Goal: Information Seeking & Learning: Learn about a topic

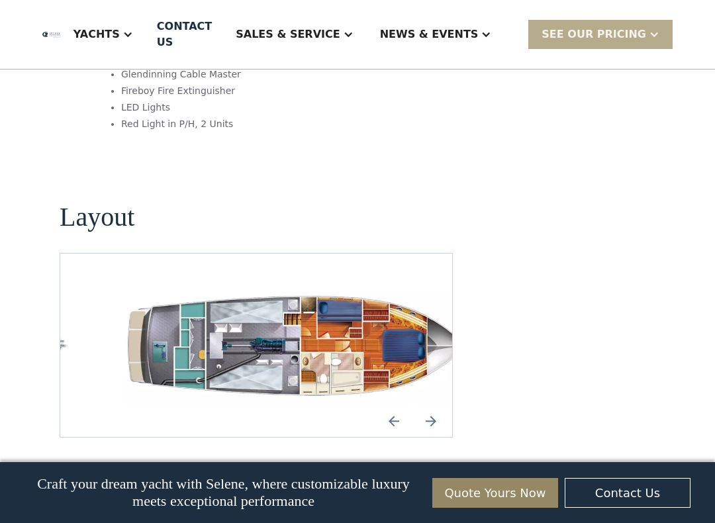
scroll to position [1918, 0]
click at [393, 406] on img "Previous slide" at bounding box center [394, 422] width 32 height 32
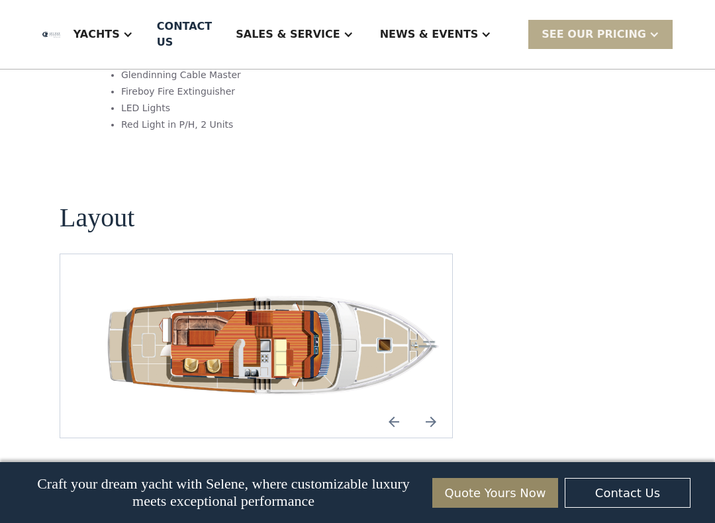
click at [390, 406] on img "Previous slide" at bounding box center [394, 422] width 32 height 32
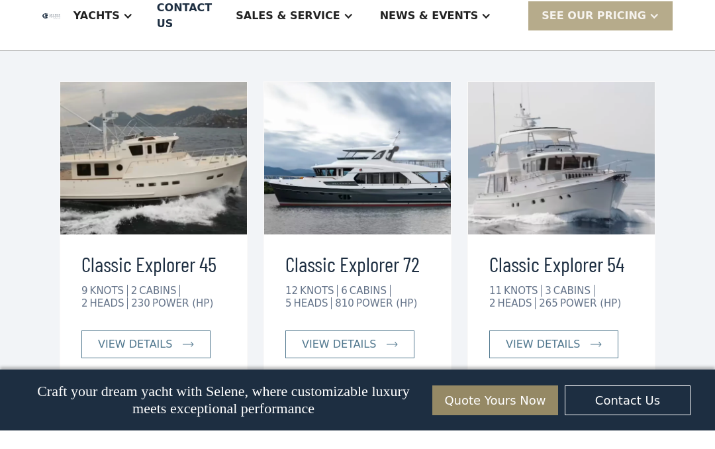
scroll to position [2521, 0]
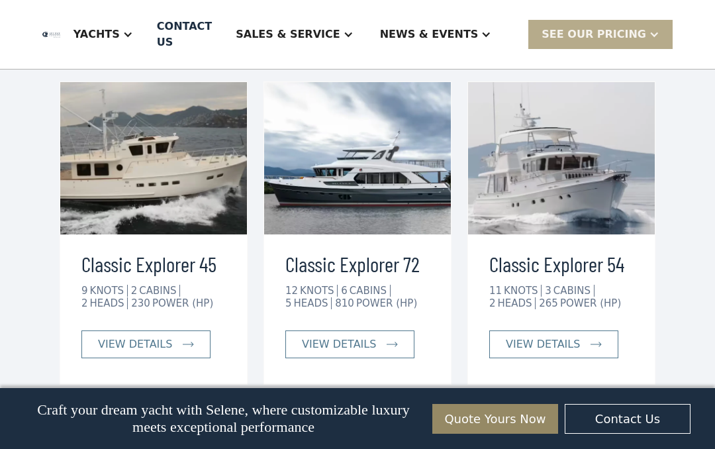
click at [183, 342] on img at bounding box center [188, 344] width 11 height 5
click at [187, 342] on img at bounding box center [188, 344] width 11 height 5
click at [574, 336] on div "view details" at bounding box center [543, 344] width 74 height 16
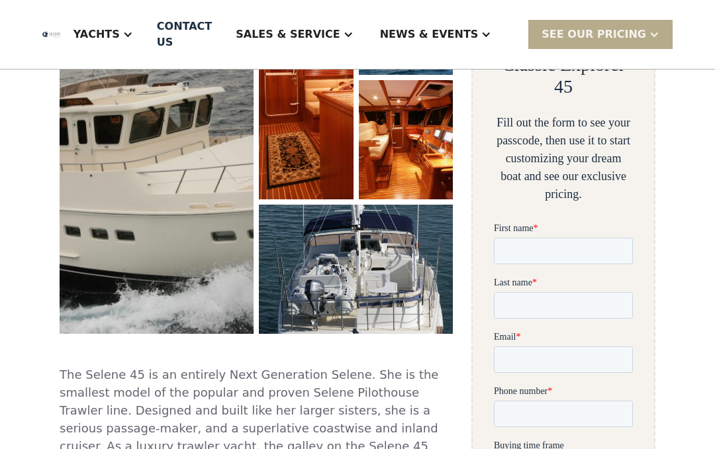
scroll to position [305, 0]
click at [332, 163] on img "open lightbox" at bounding box center [306, 78] width 95 height 244
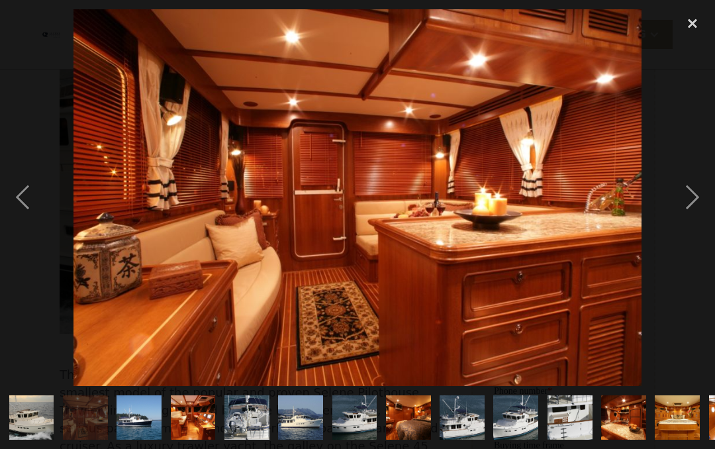
click at [694, 191] on div "next image" at bounding box center [692, 198] width 45 height 378
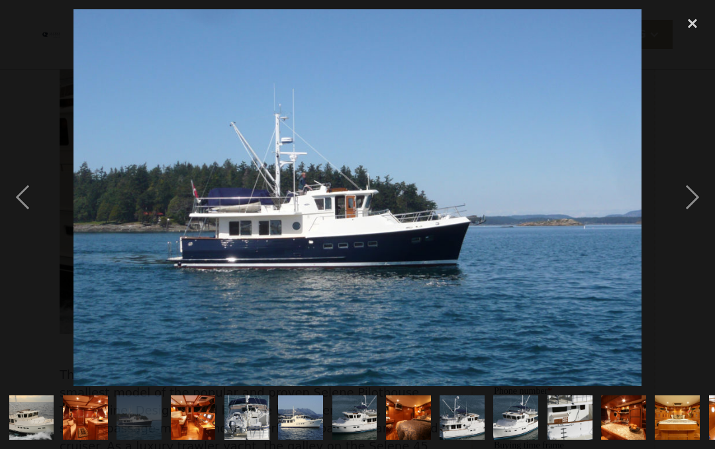
click at [689, 208] on div "next image" at bounding box center [692, 198] width 45 height 378
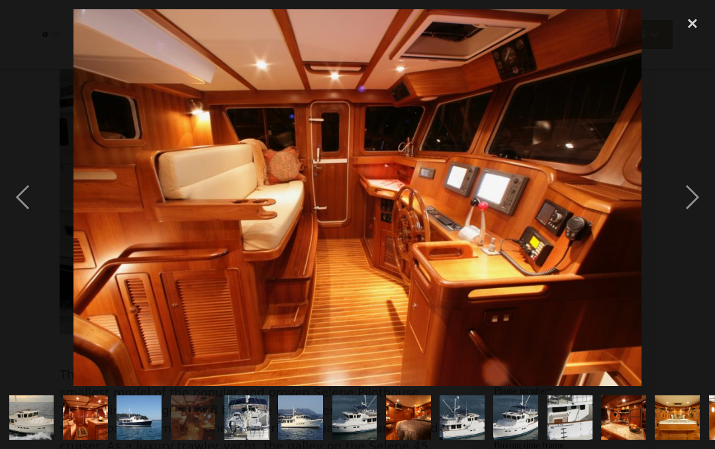
click at [688, 201] on div "next image" at bounding box center [692, 198] width 45 height 378
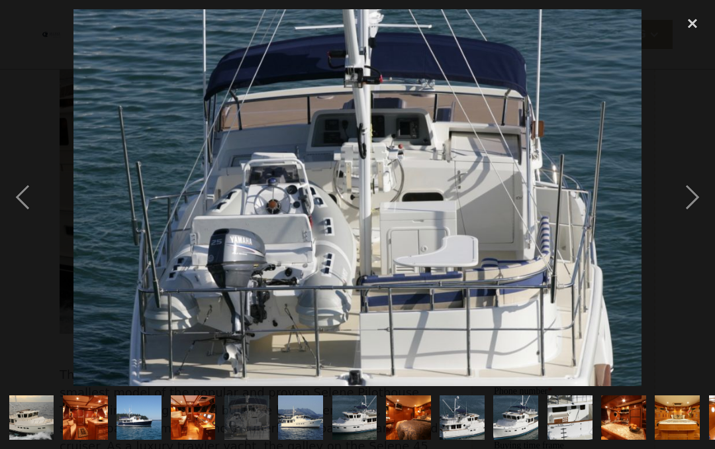
click at [686, 202] on div "next image" at bounding box center [692, 198] width 45 height 378
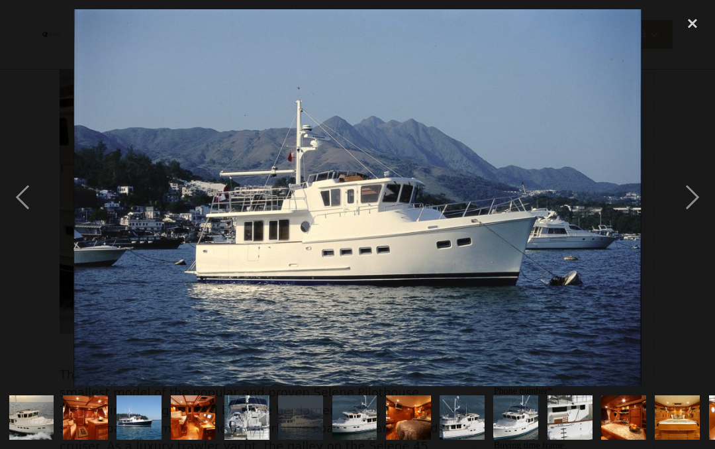
click at [30, 192] on div "previous image" at bounding box center [22, 198] width 45 height 378
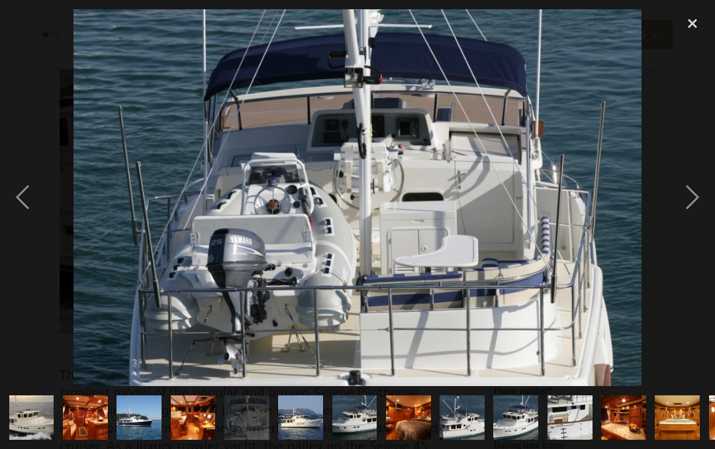
click at [689, 208] on div "next image" at bounding box center [692, 198] width 45 height 378
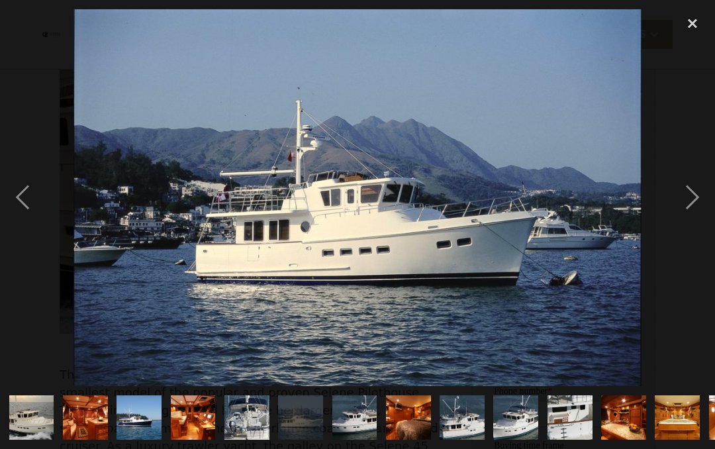
click at [29, 191] on div "previous image" at bounding box center [22, 198] width 45 height 378
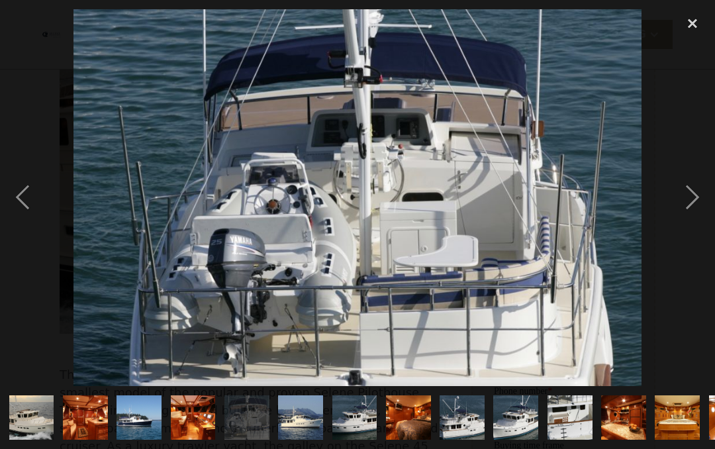
click at [686, 220] on div "next image" at bounding box center [692, 198] width 45 height 378
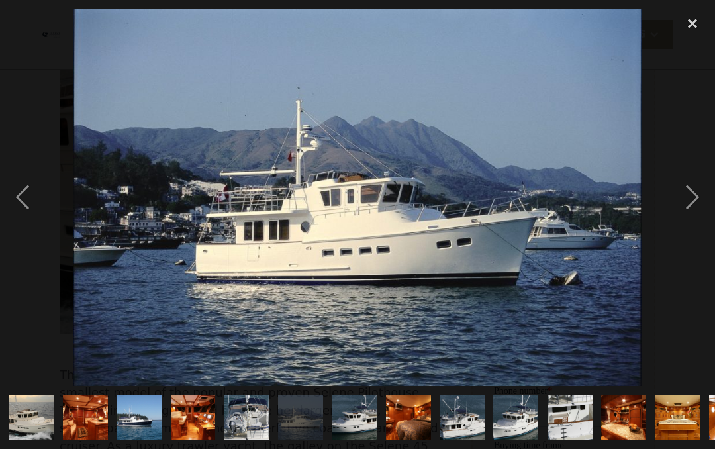
click at [683, 219] on div "next image" at bounding box center [692, 198] width 45 height 378
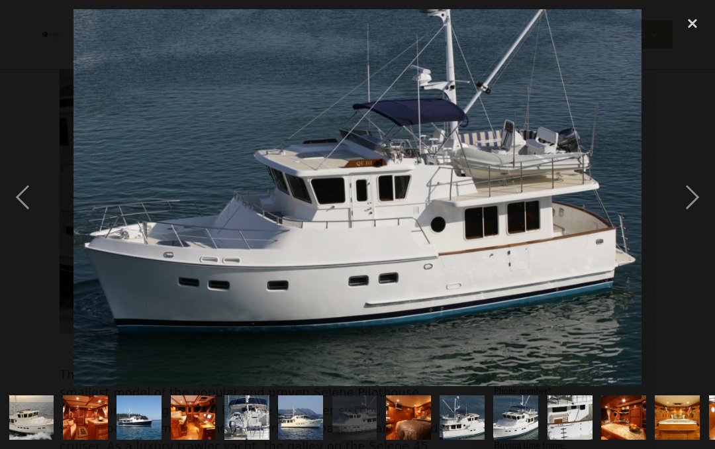
click at [25, 189] on div "previous image" at bounding box center [22, 198] width 45 height 378
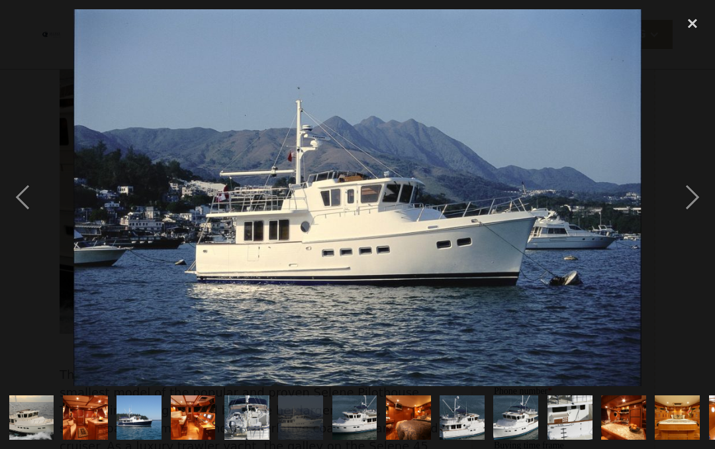
click at [689, 216] on div "next image" at bounding box center [692, 198] width 45 height 378
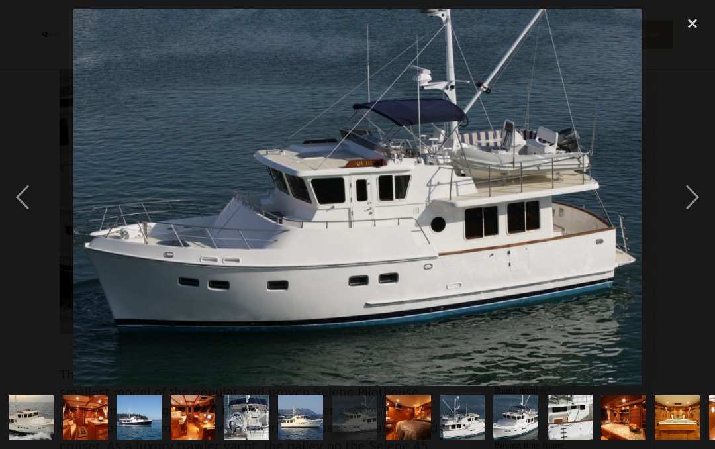
click at [692, 201] on div "next image" at bounding box center [692, 198] width 45 height 378
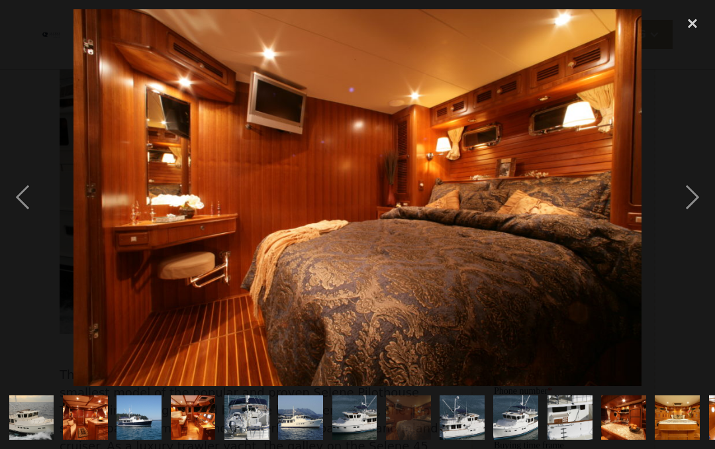
click at [689, 203] on div "next image" at bounding box center [692, 198] width 45 height 378
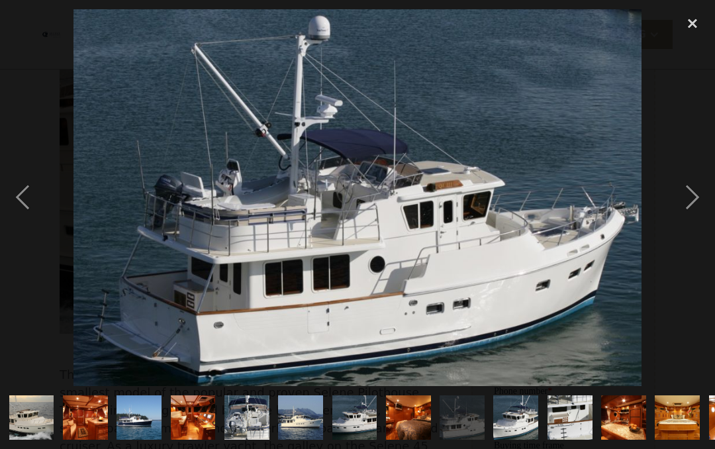
click at [704, 198] on div "next image" at bounding box center [692, 198] width 45 height 378
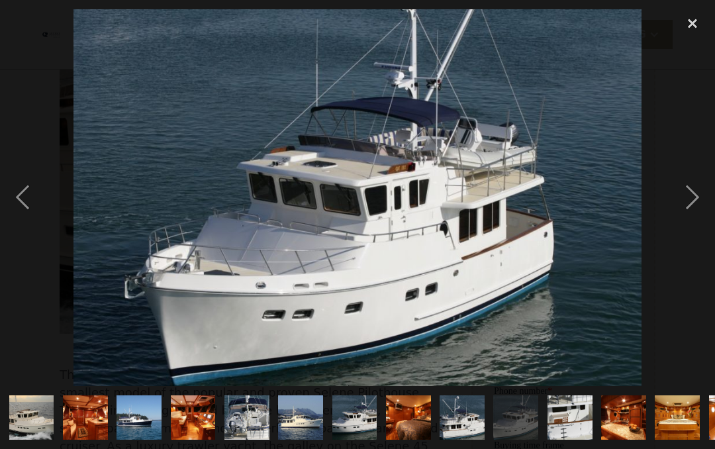
click at [694, 202] on div "next image" at bounding box center [692, 198] width 45 height 378
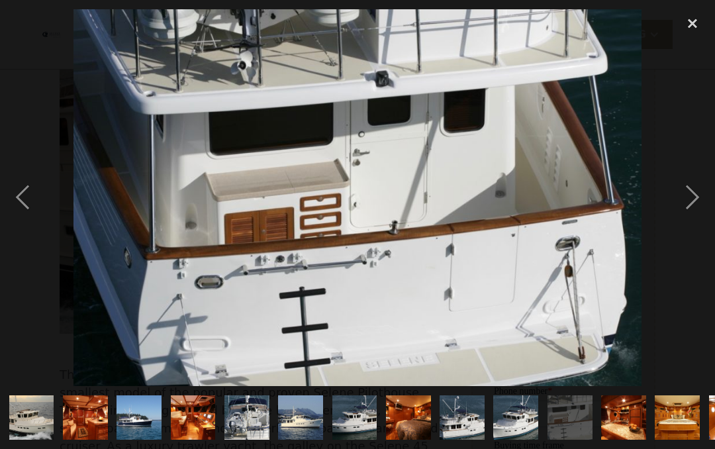
click at [692, 203] on div "next image" at bounding box center [692, 198] width 45 height 378
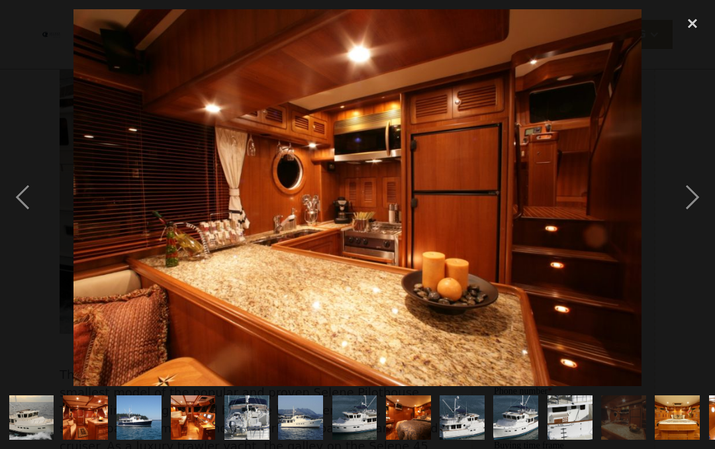
click at [691, 203] on div "next image" at bounding box center [692, 198] width 45 height 378
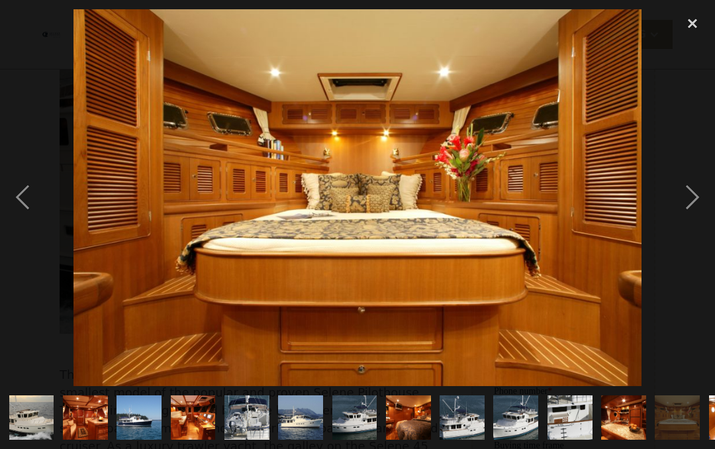
click at [689, 205] on div "next image" at bounding box center [692, 198] width 45 height 378
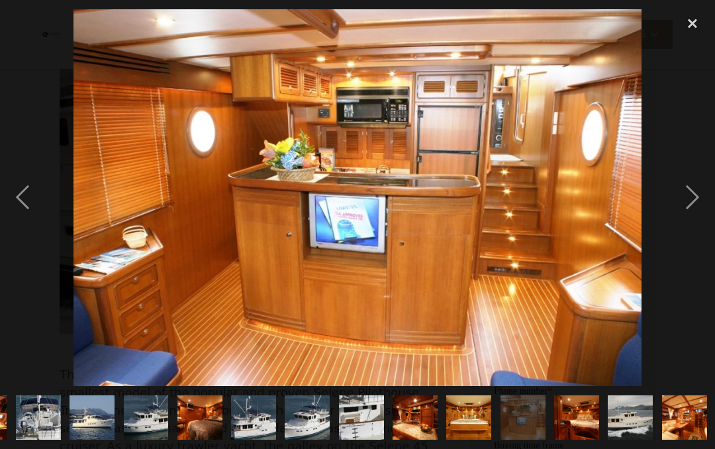
scroll to position [0, 209]
click at [25, 197] on div "previous image" at bounding box center [22, 198] width 45 height 378
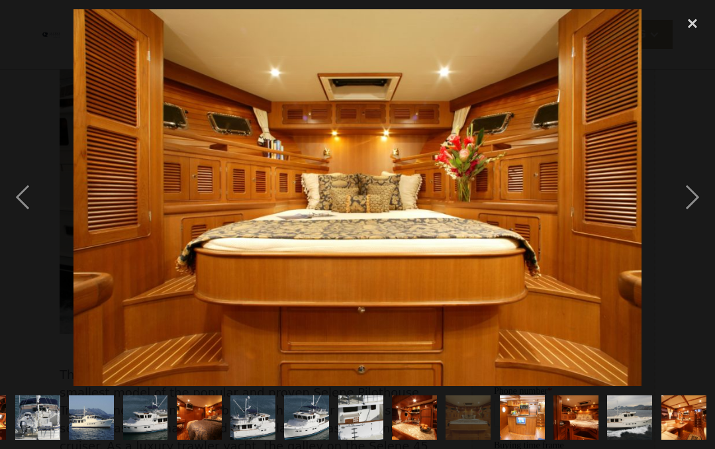
click at [23, 199] on div "previous image" at bounding box center [22, 198] width 45 height 378
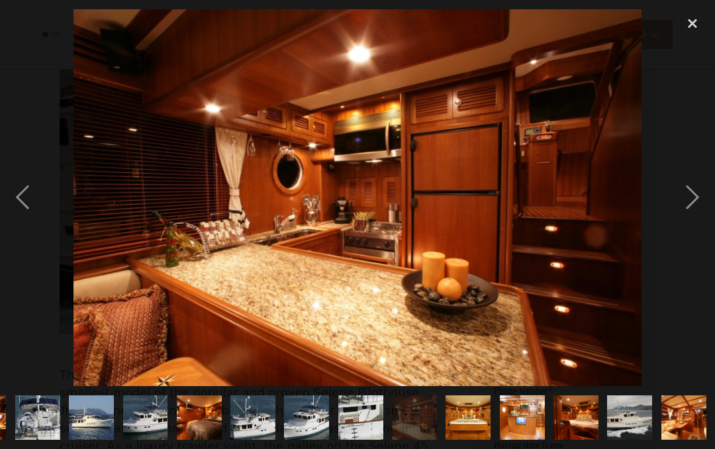
click at [23, 203] on div "previous image" at bounding box center [22, 198] width 45 height 378
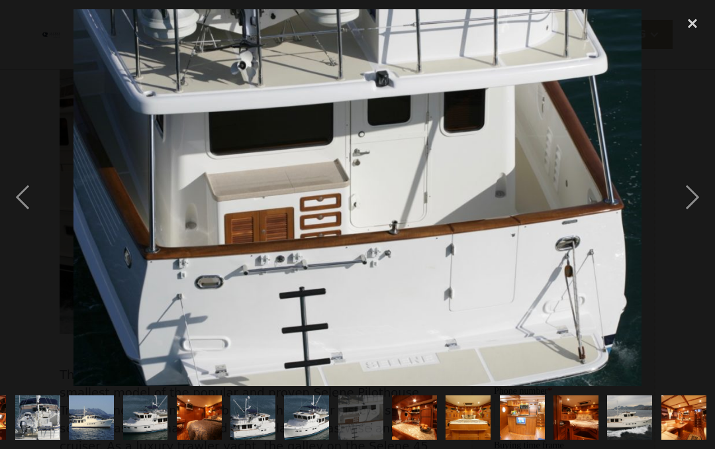
click at [693, 206] on div "next image" at bounding box center [692, 198] width 45 height 378
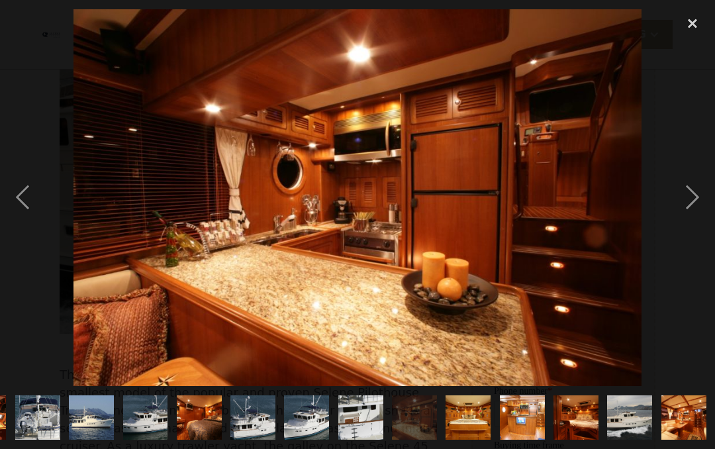
click at [19, 201] on div "previous image" at bounding box center [22, 198] width 45 height 378
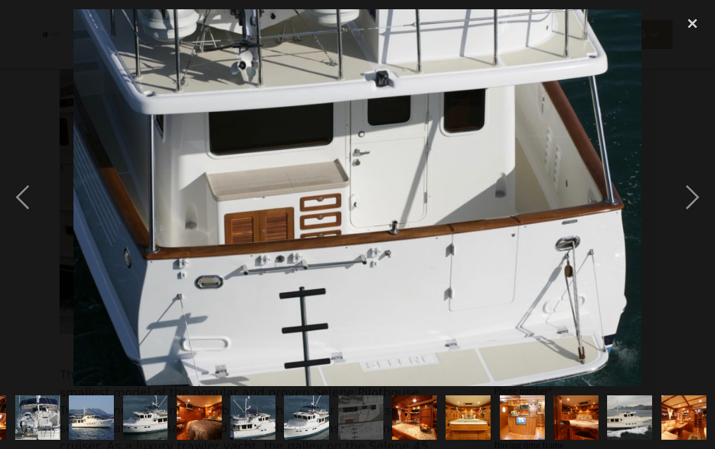
click at [22, 198] on div "previous image" at bounding box center [22, 198] width 45 height 378
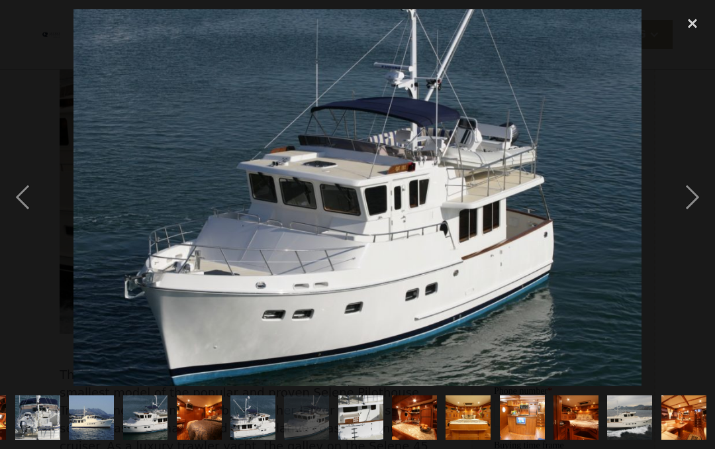
click at [22, 199] on div "previous image" at bounding box center [22, 198] width 45 height 378
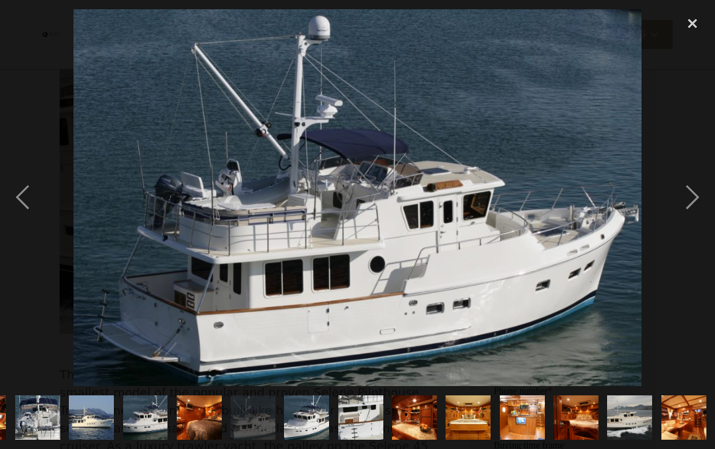
click at [24, 201] on div "previous image" at bounding box center [22, 198] width 45 height 378
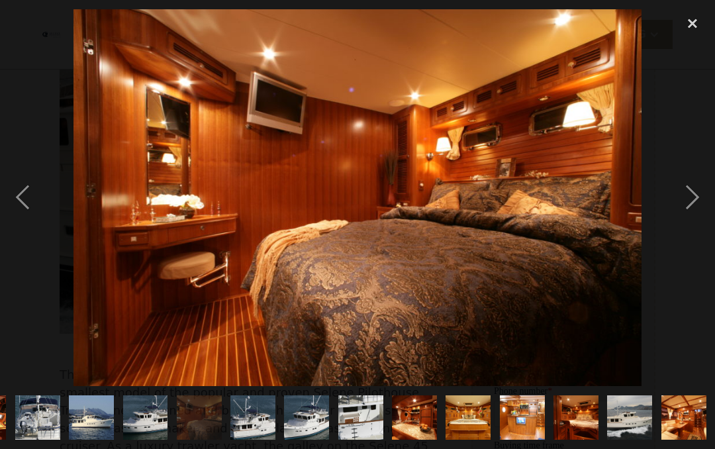
click at [25, 203] on div "previous image" at bounding box center [22, 198] width 45 height 378
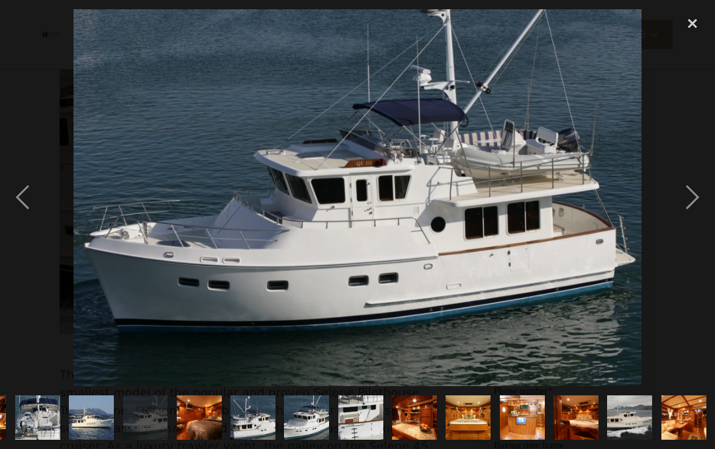
click at [25, 205] on div "previous image" at bounding box center [22, 198] width 45 height 378
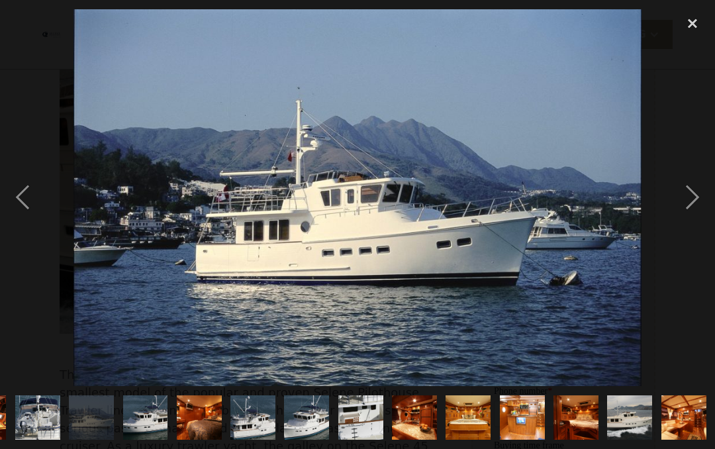
click at [25, 200] on div "previous image" at bounding box center [22, 198] width 45 height 378
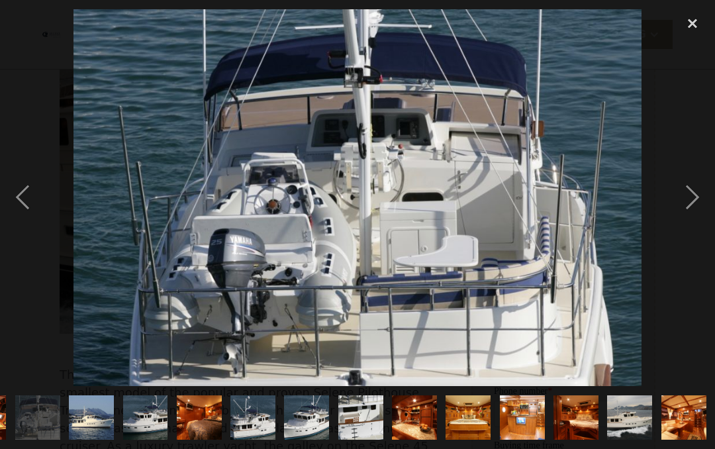
click at [25, 204] on div "previous image" at bounding box center [22, 198] width 45 height 378
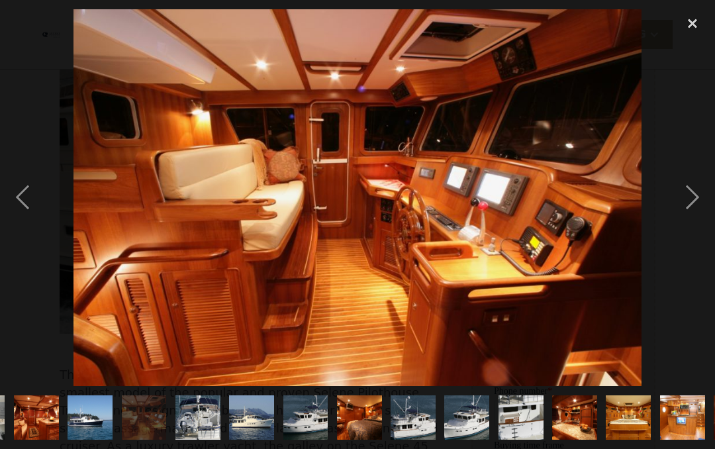
scroll to position [0, 0]
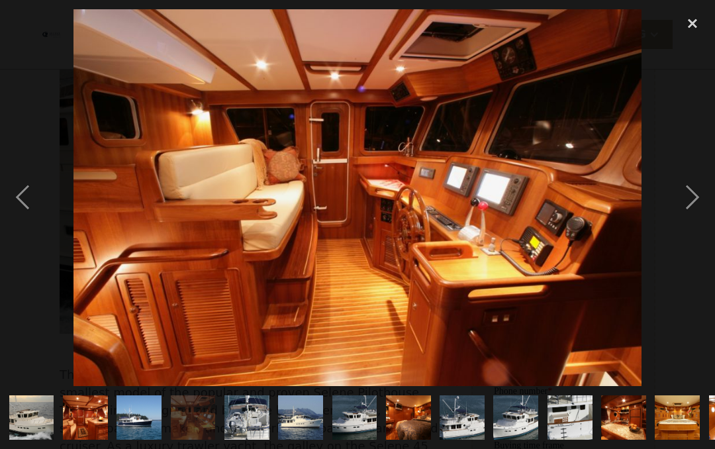
click at [21, 195] on div "previous image" at bounding box center [22, 198] width 45 height 378
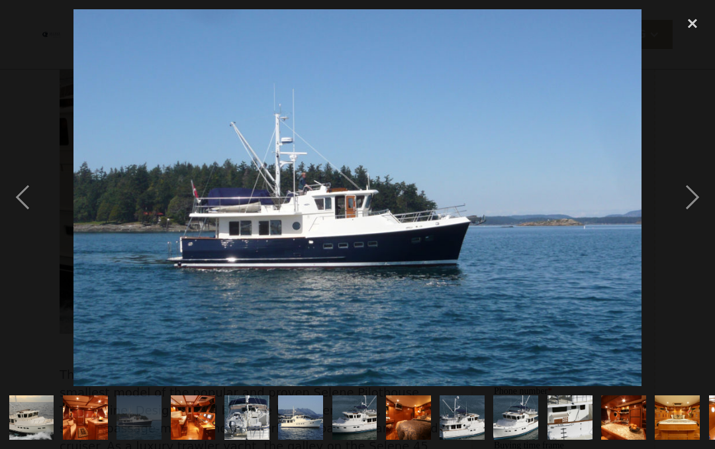
click at [21, 204] on div "previous image" at bounding box center [22, 198] width 45 height 378
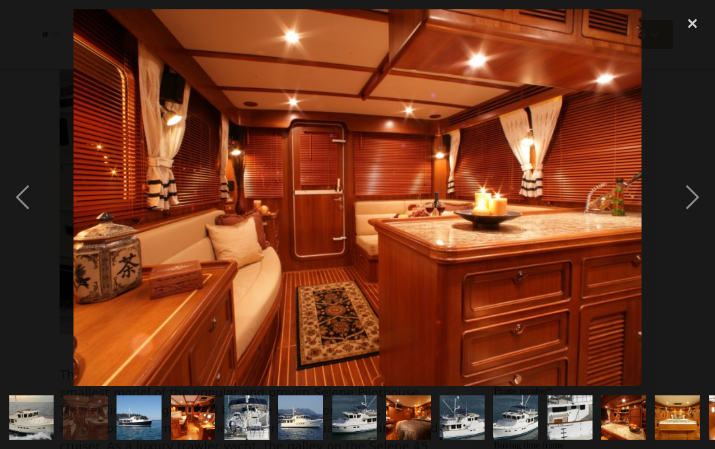
click at [705, 208] on div "next image" at bounding box center [692, 198] width 45 height 378
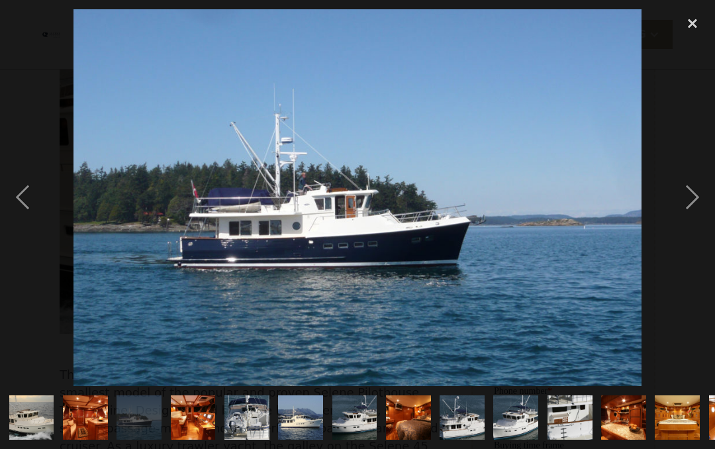
click at [693, 203] on div "next image" at bounding box center [692, 198] width 45 height 378
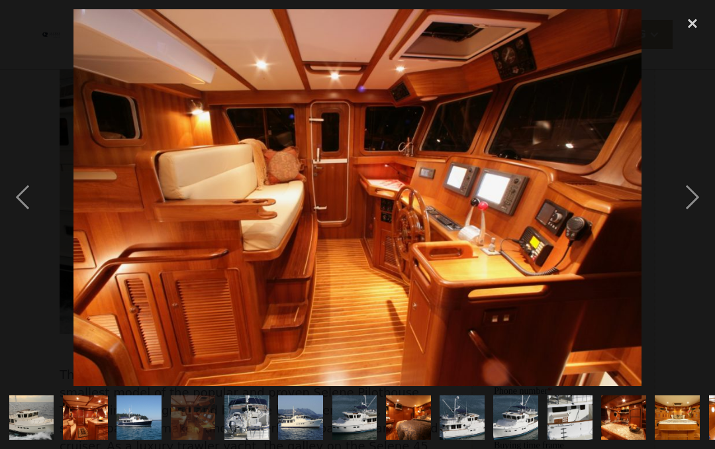
click at [695, 203] on div "next image" at bounding box center [692, 198] width 45 height 378
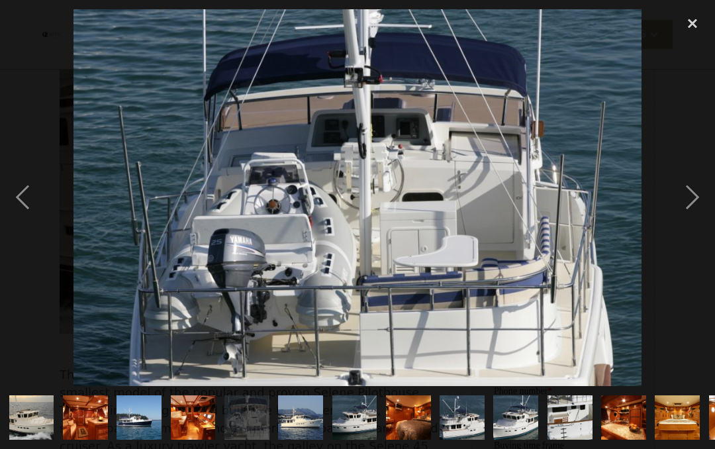
click at [695, 203] on div "next image" at bounding box center [692, 198] width 45 height 378
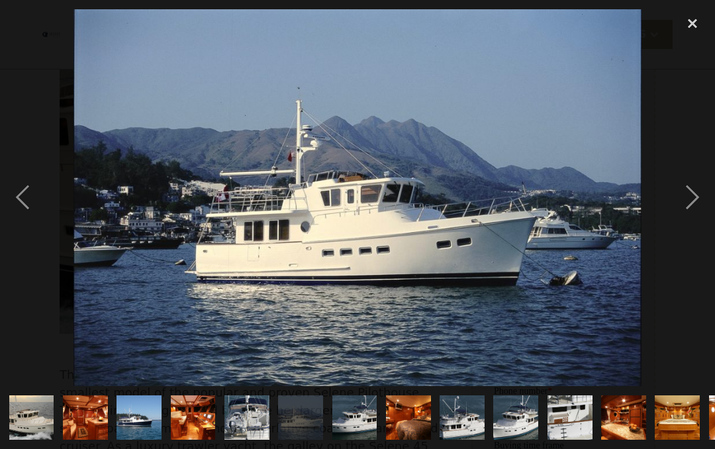
click at [695, 203] on div "next image" at bounding box center [692, 198] width 45 height 378
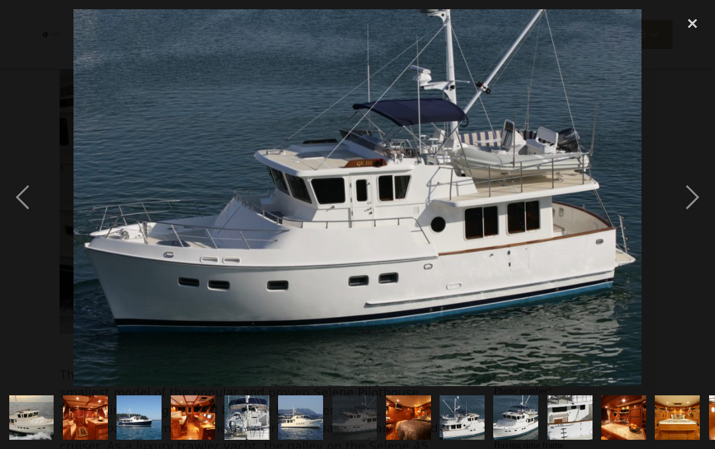
click at [697, 203] on div "next image" at bounding box center [692, 198] width 45 height 378
click at [702, 202] on div "next image" at bounding box center [692, 198] width 45 height 378
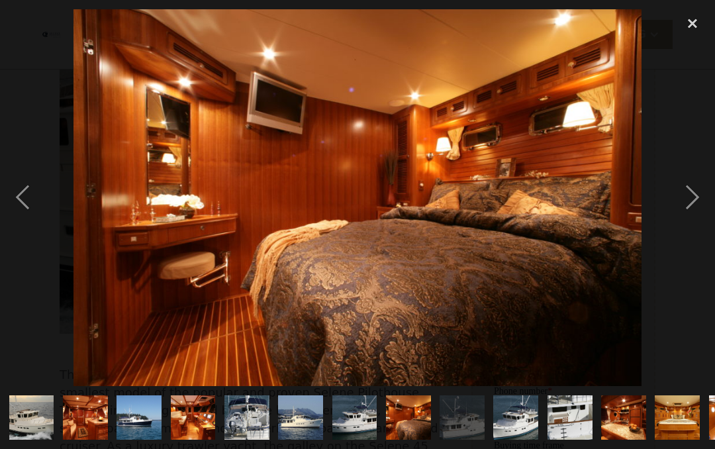
click at [705, 201] on div "next image" at bounding box center [692, 198] width 45 height 378
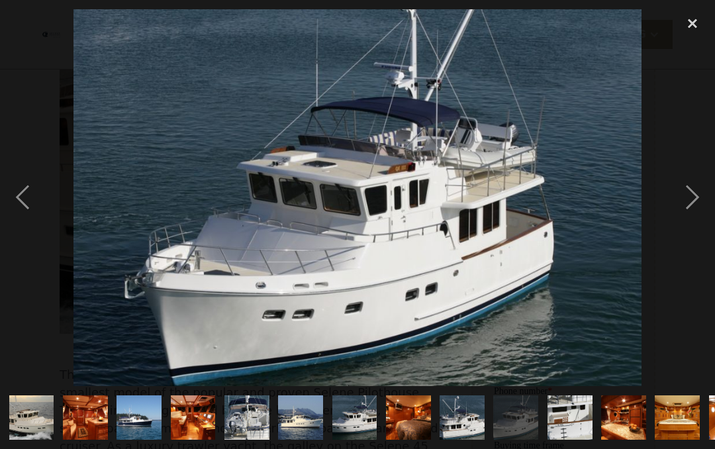
click at [705, 201] on div "next image" at bounding box center [692, 198] width 45 height 378
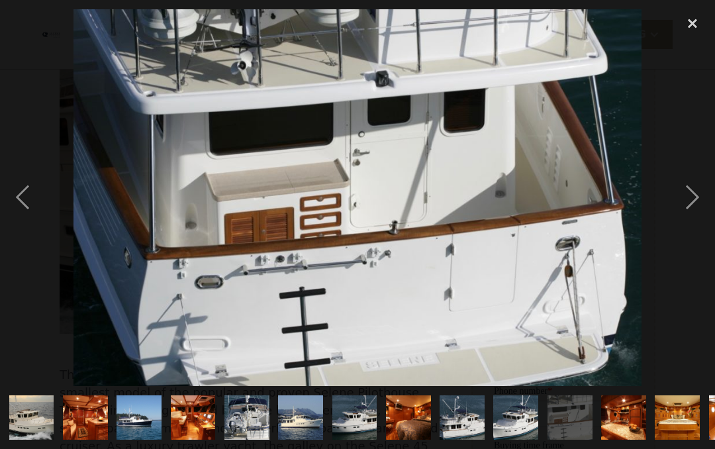
click at [705, 201] on div "next image" at bounding box center [692, 198] width 45 height 378
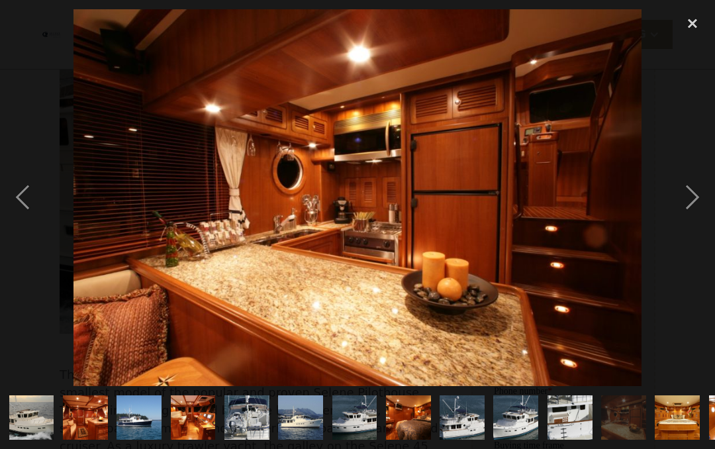
click at [707, 201] on div "next image" at bounding box center [692, 198] width 45 height 378
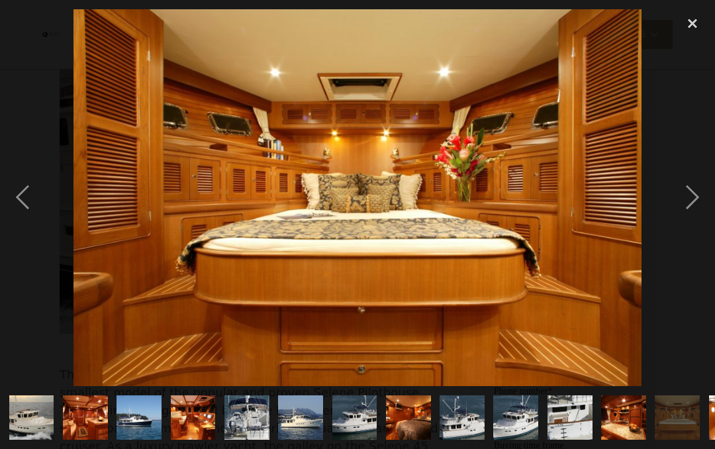
click at [710, 199] on div "next image" at bounding box center [692, 198] width 45 height 378
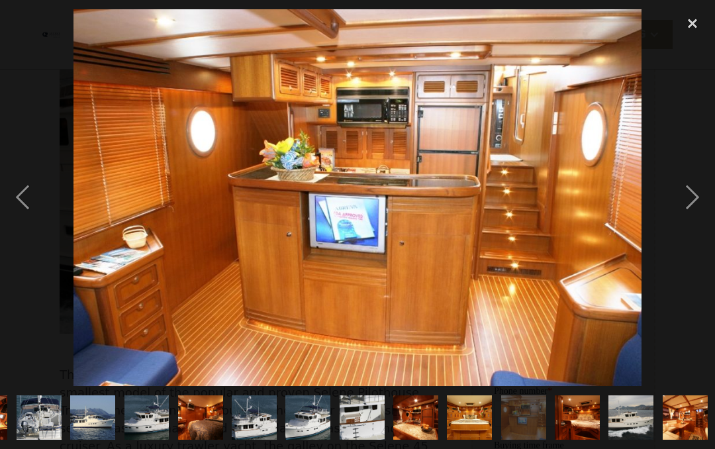
click at [711, 198] on div "next image" at bounding box center [692, 198] width 45 height 378
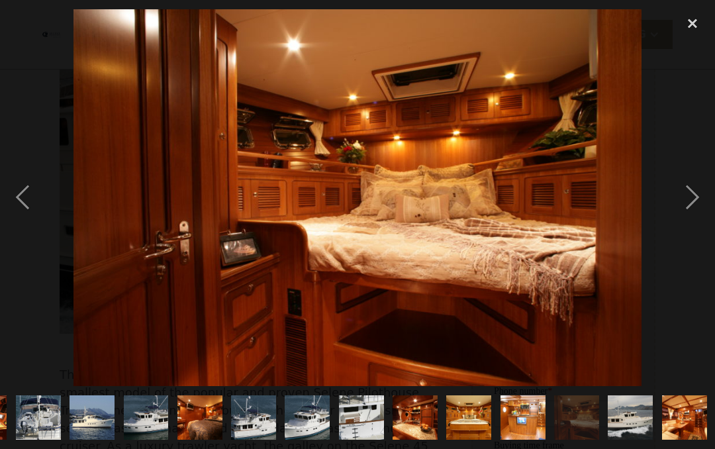
scroll to position [0, 209]
click at [23, 207] on div "previous image" at bounding box center [22, 198] width 45 height 378
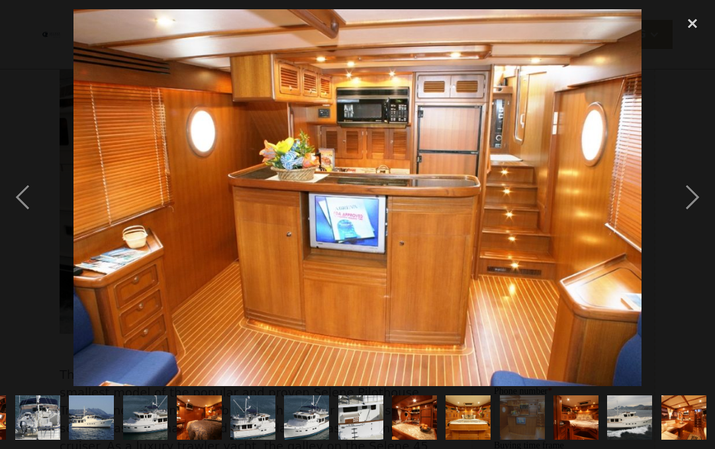
click at [710, 196] on div "next image" at bounding box center [692, 198] width 45 height 378
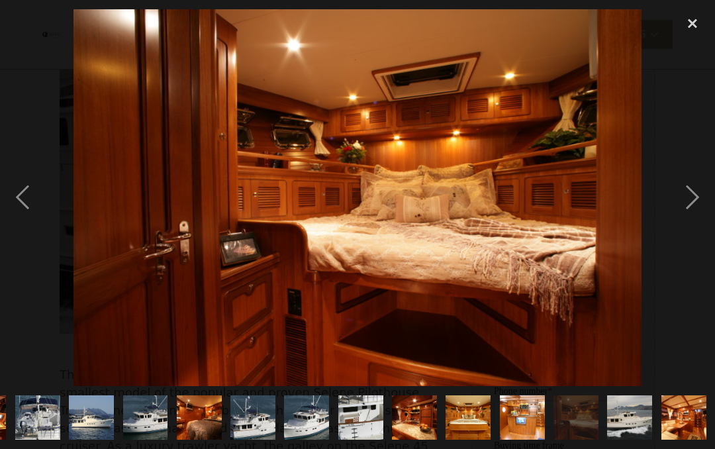
click at [696, 201] on div "next image" at bounding box center [692, 198] width 45 height 378
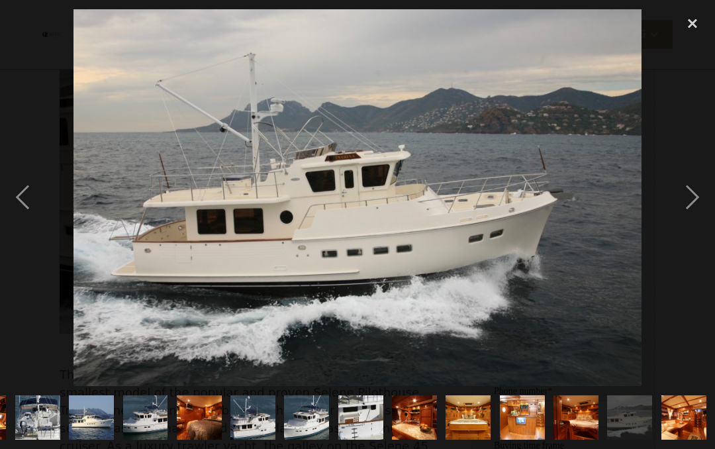
click at [707, 197] on div "next image" at bounding box center [692, 198] width 45 height 378
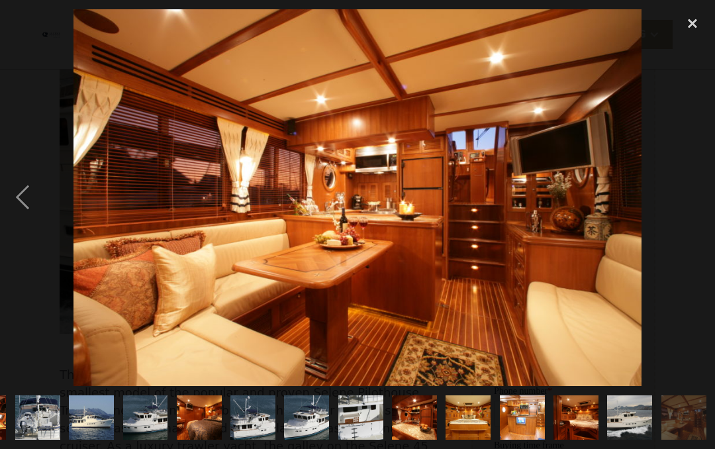
click at [705, 211] on div "next image" at bounding box center [692, 198] width 45 height 378
click at [682, 220] on div "next image" at bounding box center [692, 198] width 45 height 378
click at [693, 215] on div "next image" at bounding box center [692, 198] width 45 height 378
click at [694, 214] on div "next image" at bounding box center [692, 198] width 45 height 378
click at [707, 23] on div "close lightbox" at bounding box center [692, 23] width 45 height 29
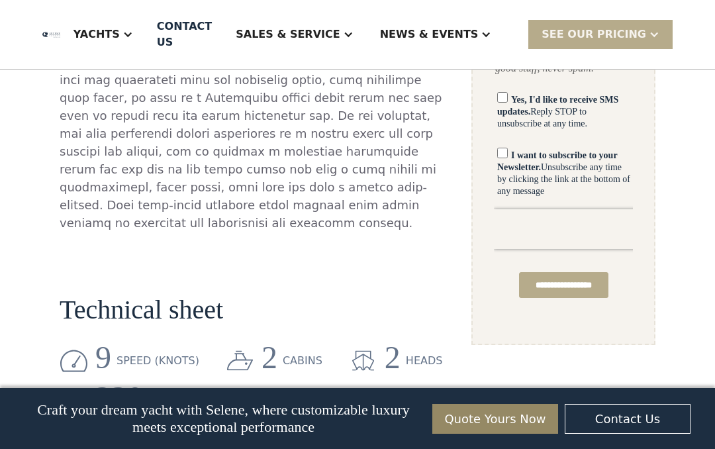
scroll to position [1017, 0]
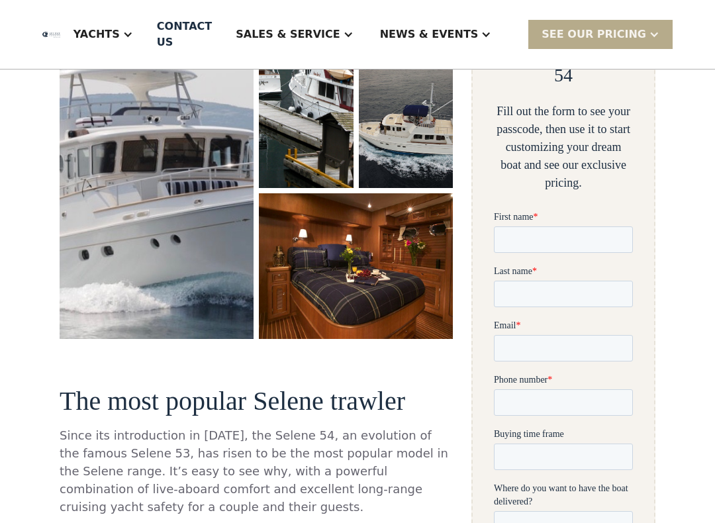
scroll to position [319, 0]
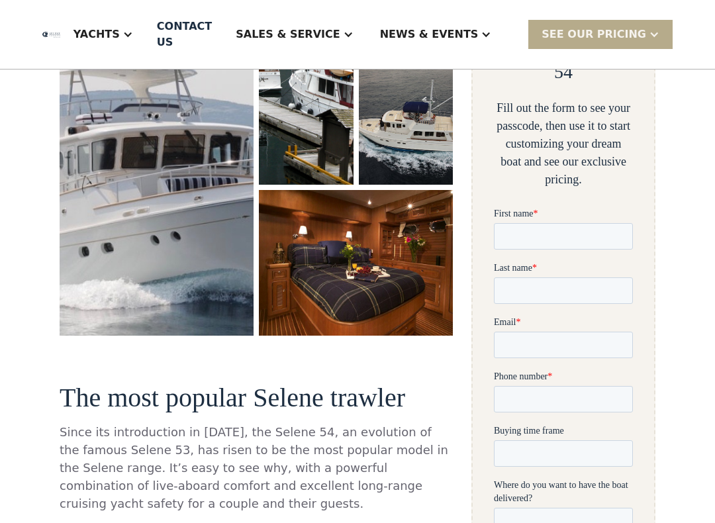
click at [415, 291] on img "open lightbox" at bounding box center [356, 263] width 194 height 146
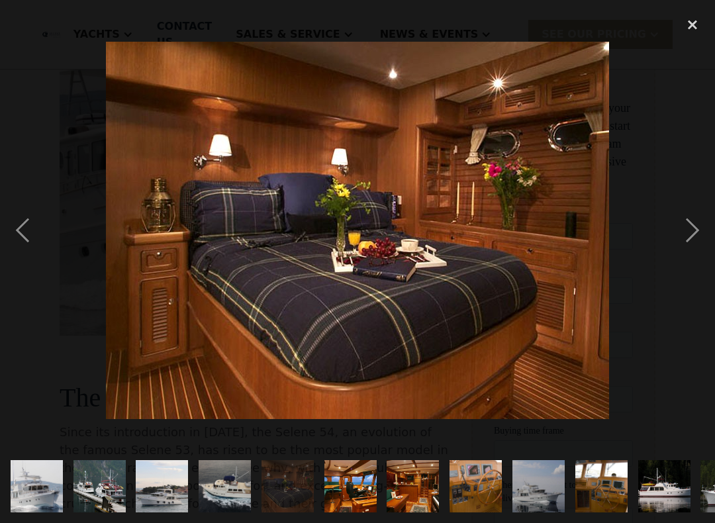
click at [684, 237] on div "next image" at bounding box center [692, 231] width 45 height 440
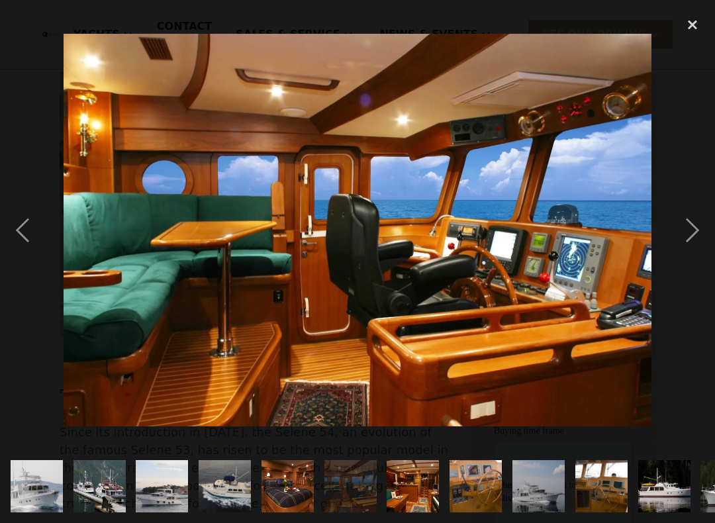
click at [688, 226] on div "next image" at bounding box center [692, 231] width 45 height 440
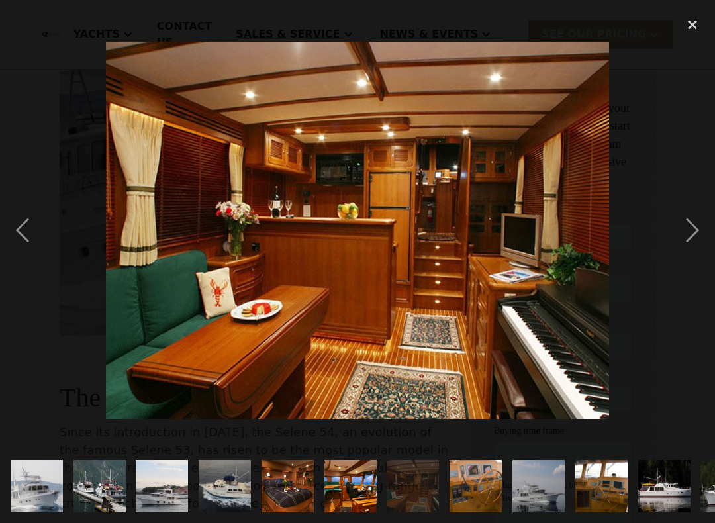
scroll to position [0, 0]
click at [693, 234] on div "next image" at bounding box center [692, 231] width 45 height 440
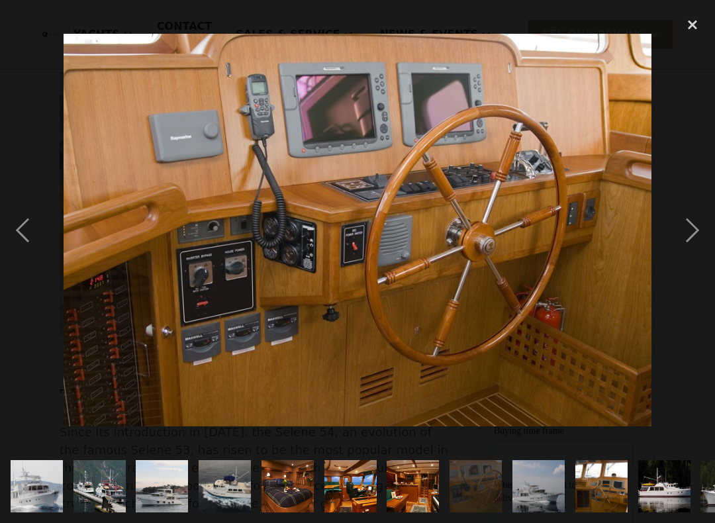
click at [30, 238] on div "previous image" at bounding box center [22, 231] width 45 height 440
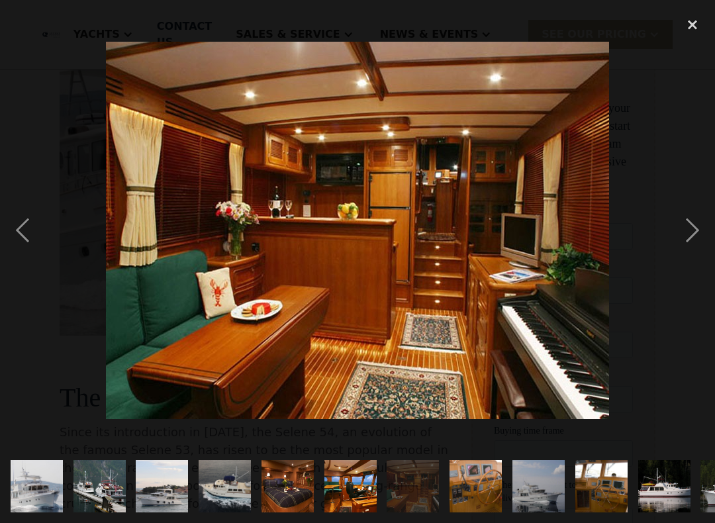
click at [694, 230] on div "next image" at bounding box center [692, 231] width 45 height 440
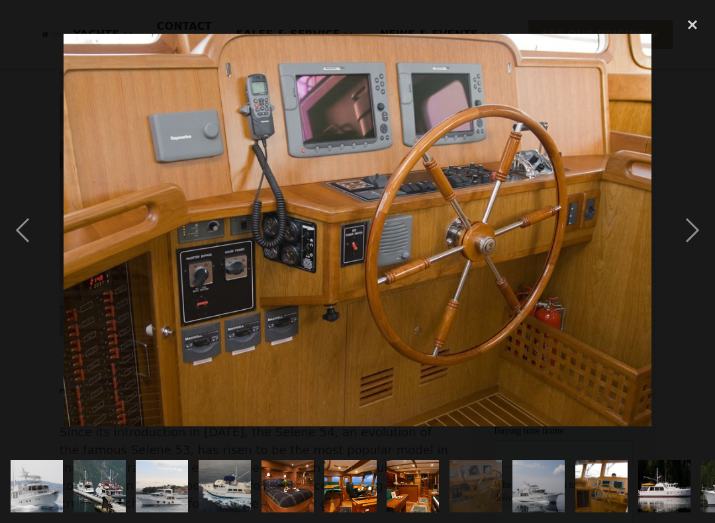
click at [42, 225] on div "previous image" at bounding box center [22, 231] width 45 height 440
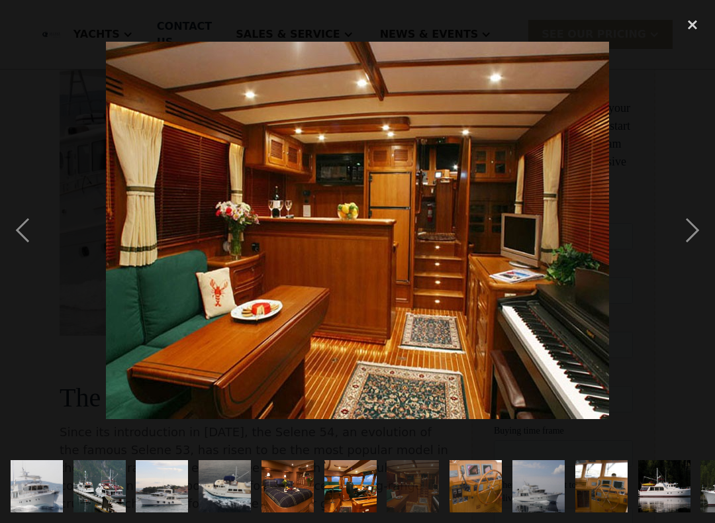
click at [698, 224] on div "next image" at bounding box center [692, 231] width 45 height 440
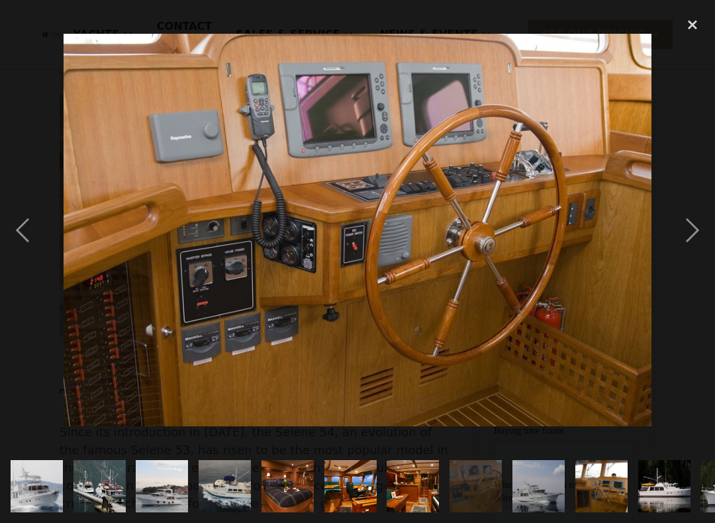
click at [698, 225] on div "next image" at bounding box center [692, 231] width 45 height 440
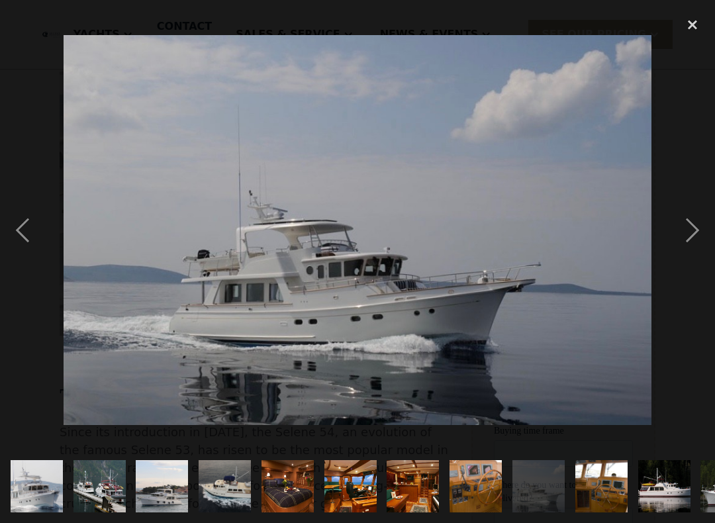
click at [694, 222] on div "next image" at bounding box center [692, 231] width 45 height 440
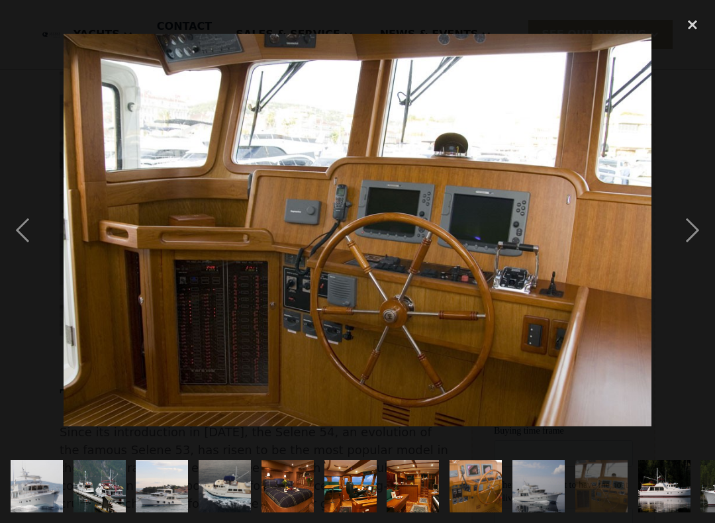
click at [691, 225] on div "next image" at bounding box center [692, 231] width 45 height 440
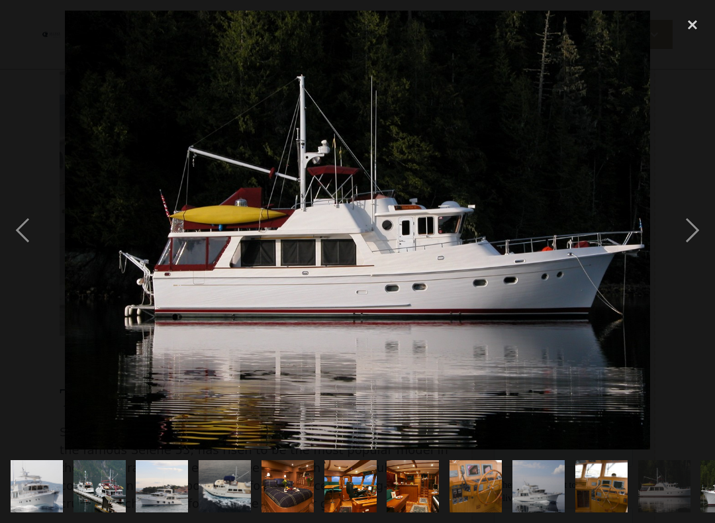
click at [22, 239] on div "previous image" at bounding box center [22, 231] width 45 height 440
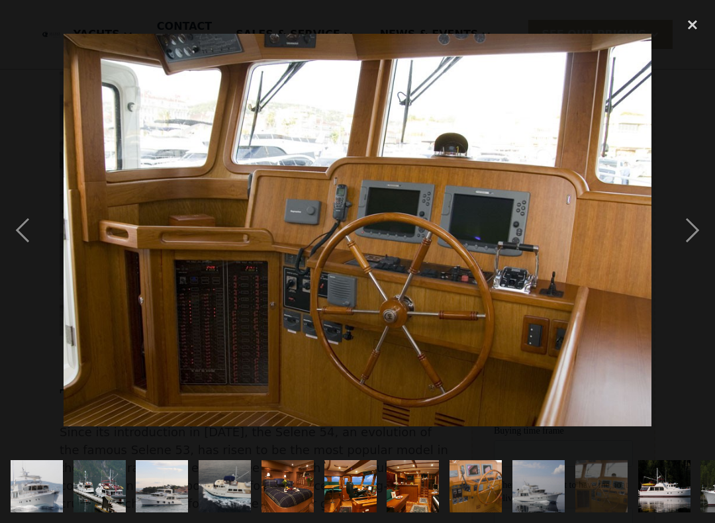
click at [695, 224] on div "next image" at bounding box center [692, 231] width 45 height 440
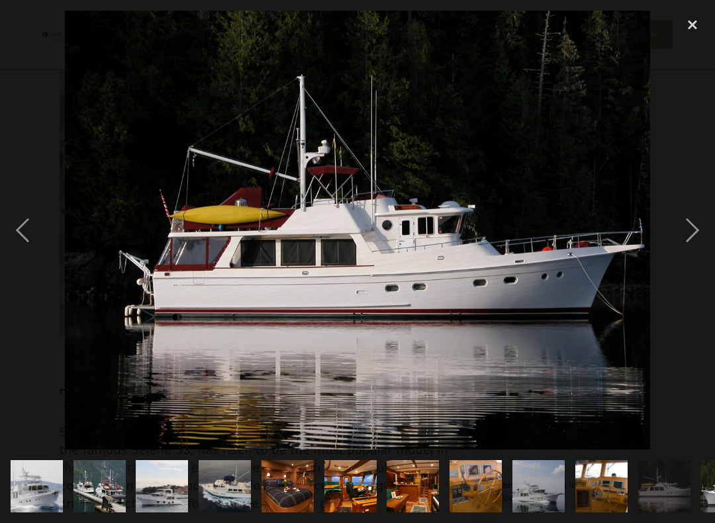
click at [693, 225] on div "next image" at bounding box center [692, 231] width 45 height 440
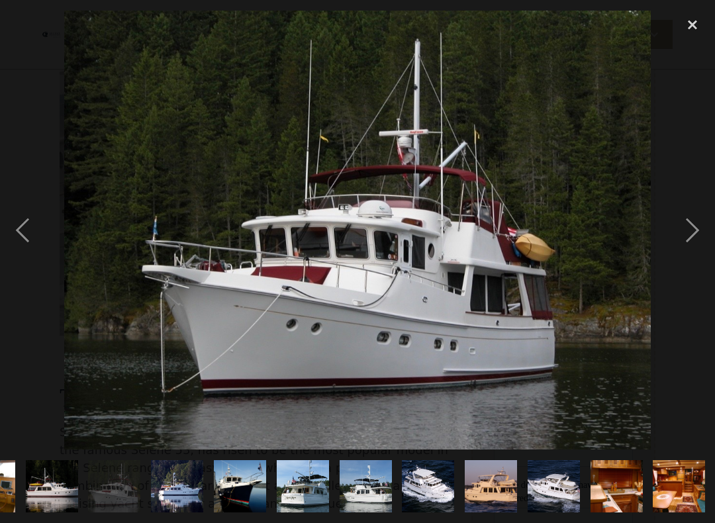
scroll to position [0, 613]
click at [691, 225] on div "next image" at bounding box center [692, 231] width 45 height 440
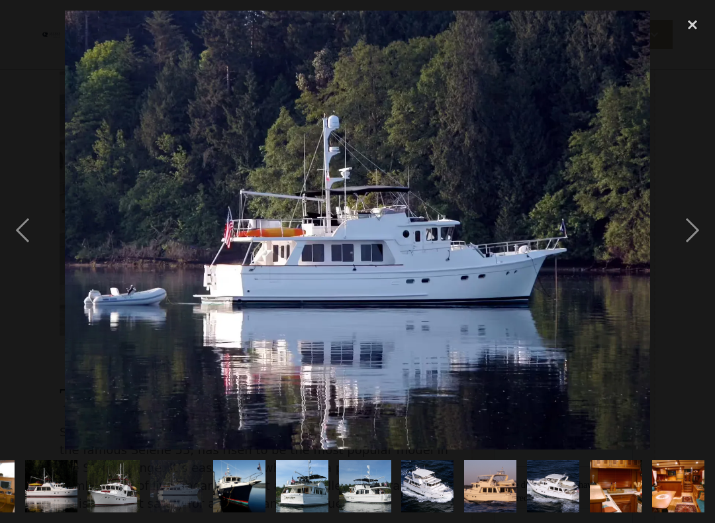
click at [691, 225] on div "next image" at bounding box center [692, 231] width 45 height 440
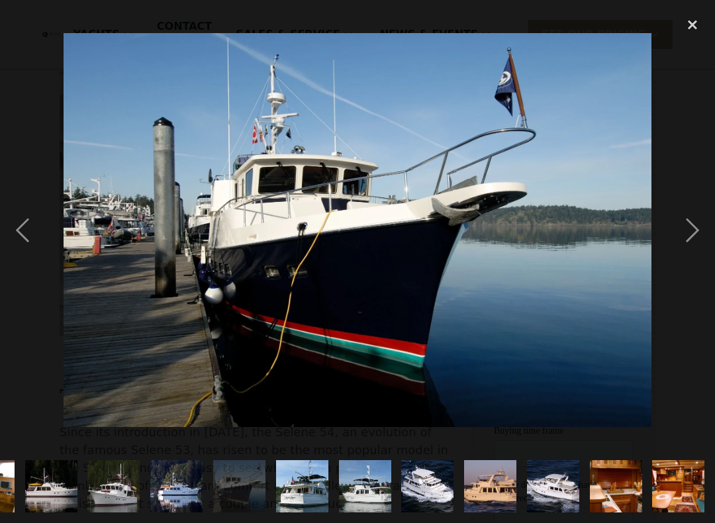
click at [686, 227] on div "next image" at bounding box center [692, 231] width 45 height 440
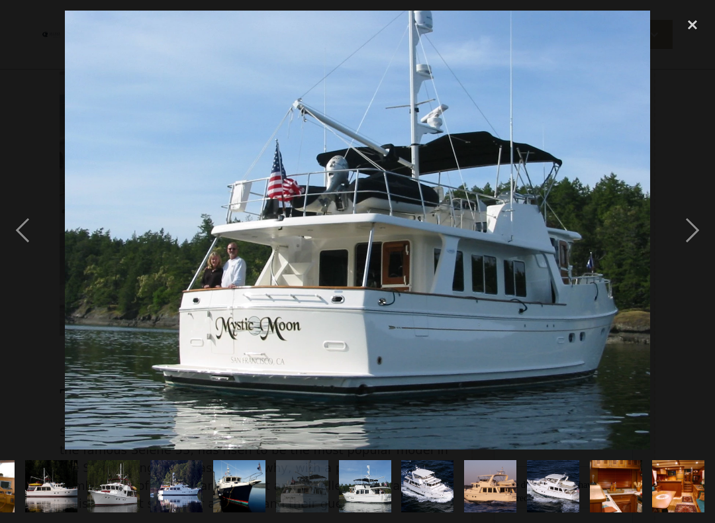
click at [694, 223] on div "next image" at bounding box center [692, 231] width 45 height 440
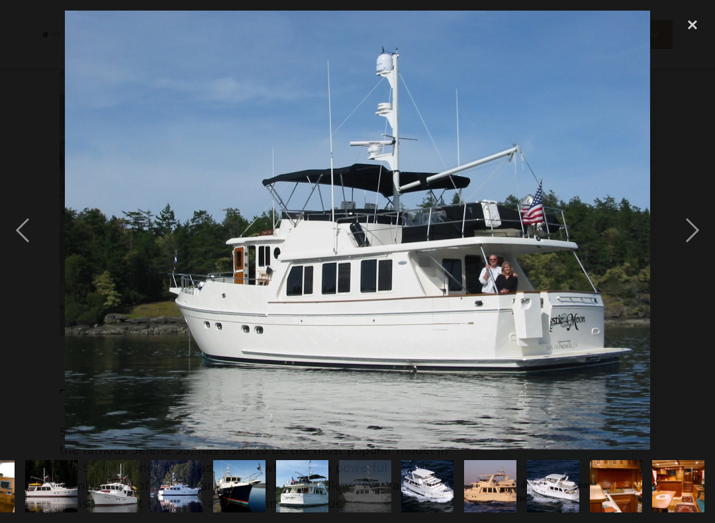
click at [691, 225] on div "next image" at bounding box center [692, 231] width 45 height 440
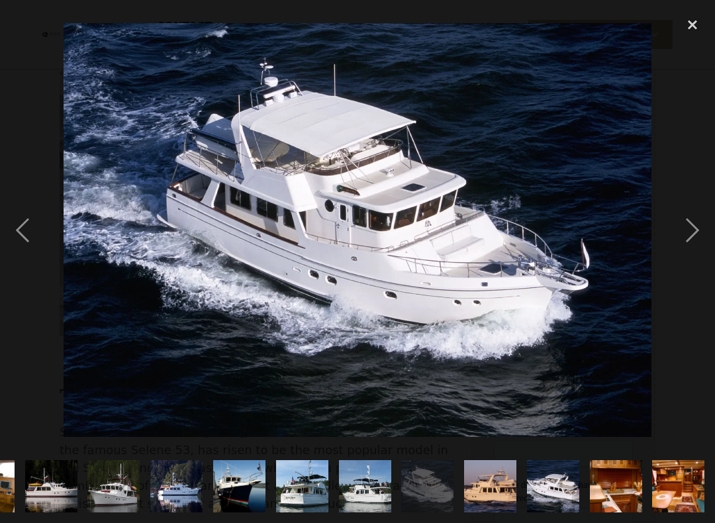
click at [683, 229] on div "next image" at bounding box center [692, 231] width 45 height 440
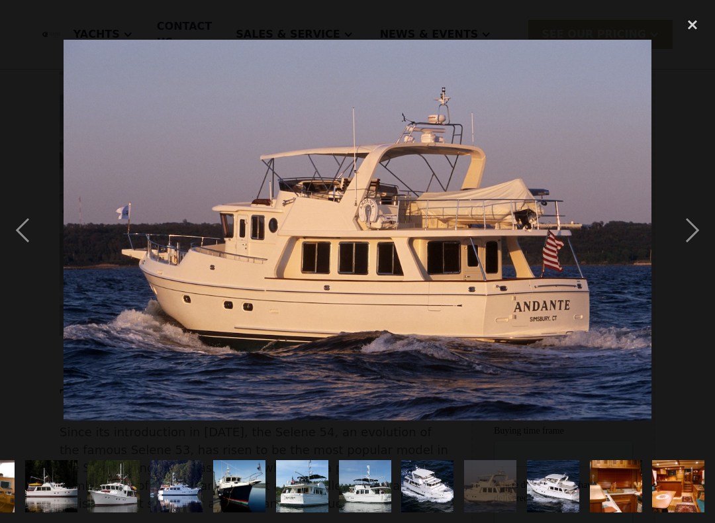
click at [684, 229] on div "next image" at bounding box center [692, 231] width 45 height 440
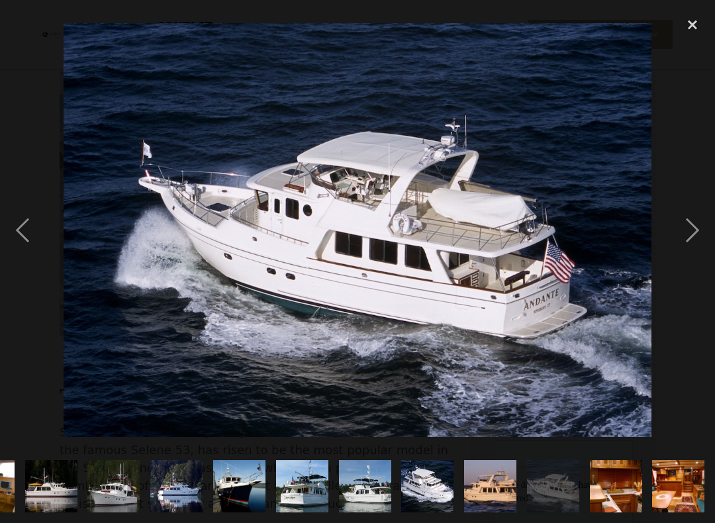
click at [695, 221] on div "next image" at bounding box center [692, 231] width 45 height 440
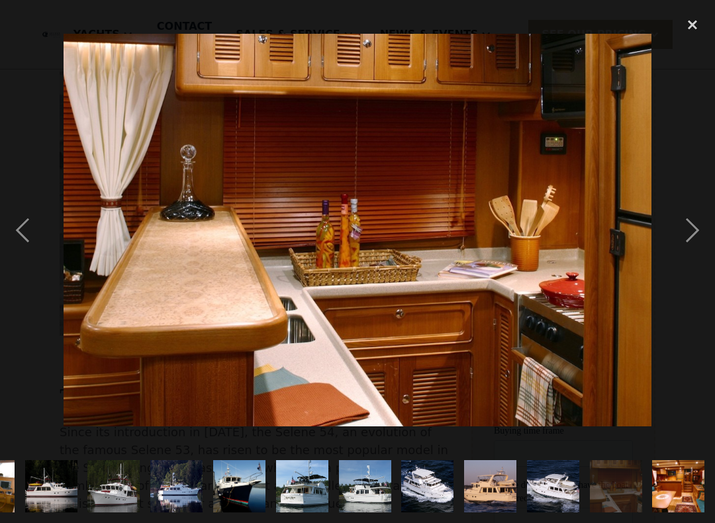
click at [686, 227] on div "next image" at bounding box center [692, 231] width 45 height 440
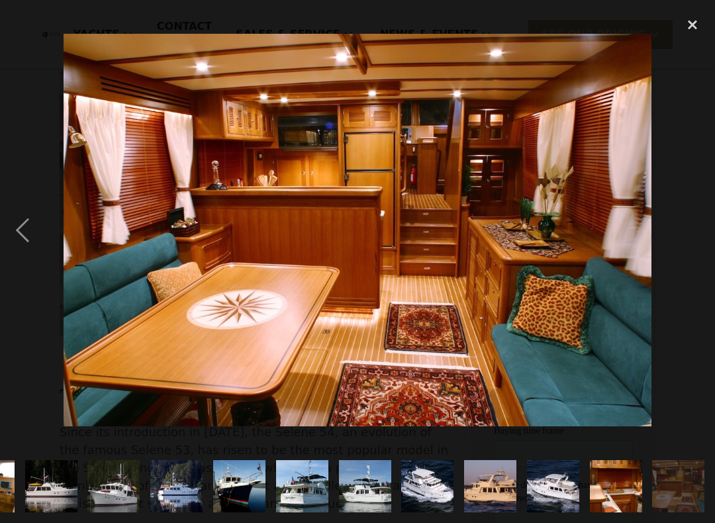
click at [695, 220] on div "next image" at bounding box center [692, 231] width 45 height 440
click at [707, 219] on div "next image" at bounding box center [692, 231] width 45 height 440
click at [690, 229] on div "next image" at bounding box center [692, 231] width 45 height 440
click at [705, 225] on div "next image" at bounding box center [692, 231] width 45 height 440
click at [695, 229] on div "next image" at bounding box center [692, 231] width 45 height 440
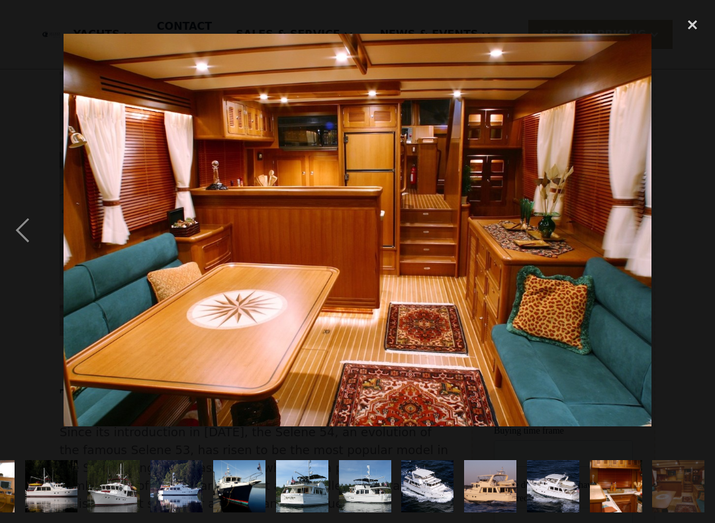
click at [691, 232] on div "next image" at bounding box center [692, 231] width 45 height 440
click at [687, 235] on div "next image" at bounding box center [692, 231] width 45 height 440
click at [19, 239] on div "previous image" at bounding box center [22, 231] width 45 height 440
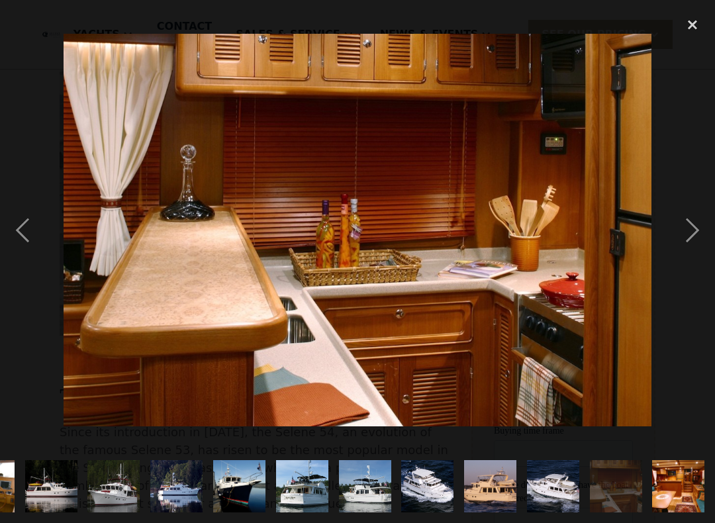
click at [22, 240] on div "previous image" at bounding box center [22, 231] width 45 height 440
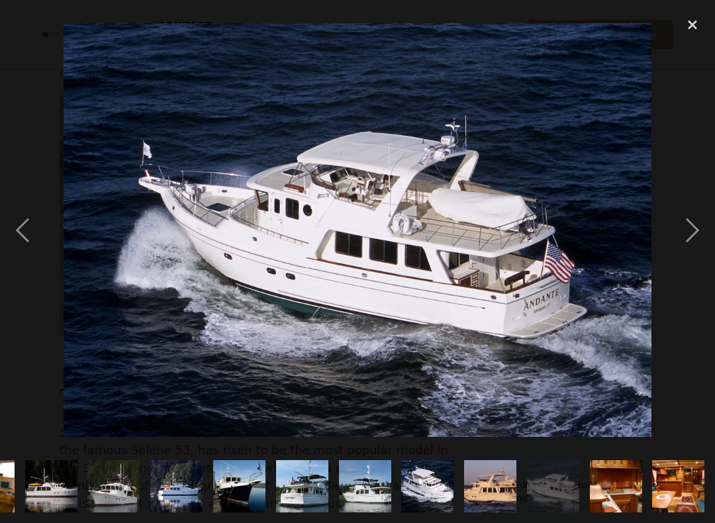
click at [23, 243] on div "previous image" at bounding box center [22, 231] width 45 height 440
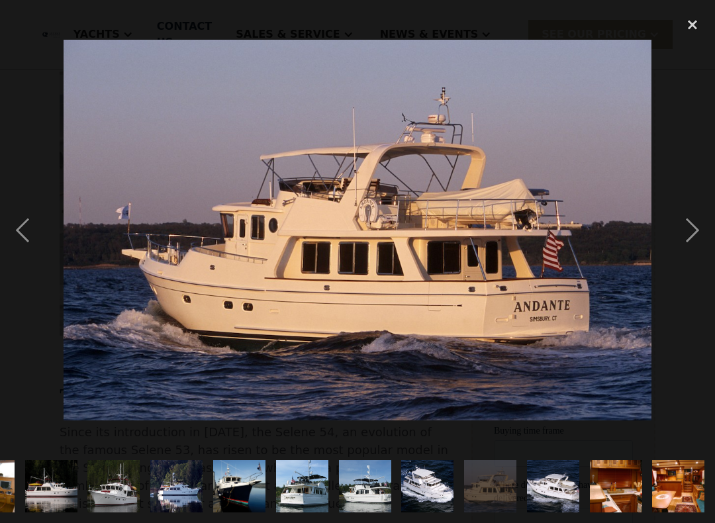
click at [15, 240] on div "previous image" at bounding box center [22, 231] width 45 height 440
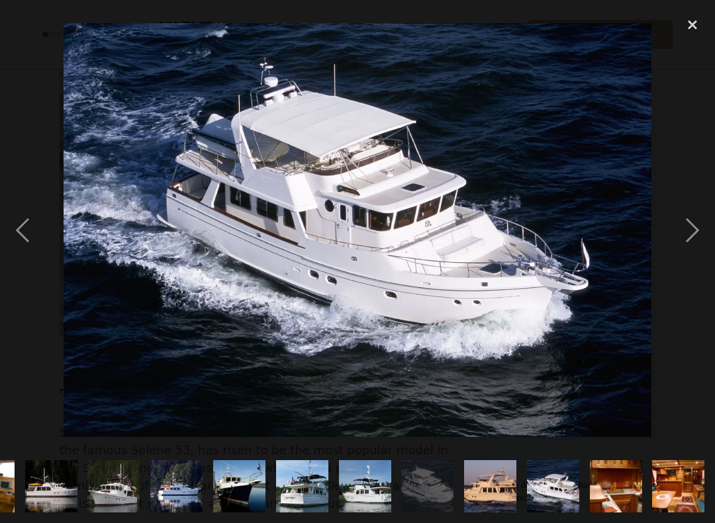
click at [17, 235] on div "previous image" at bounding box center [22, 231] width 45 height 440
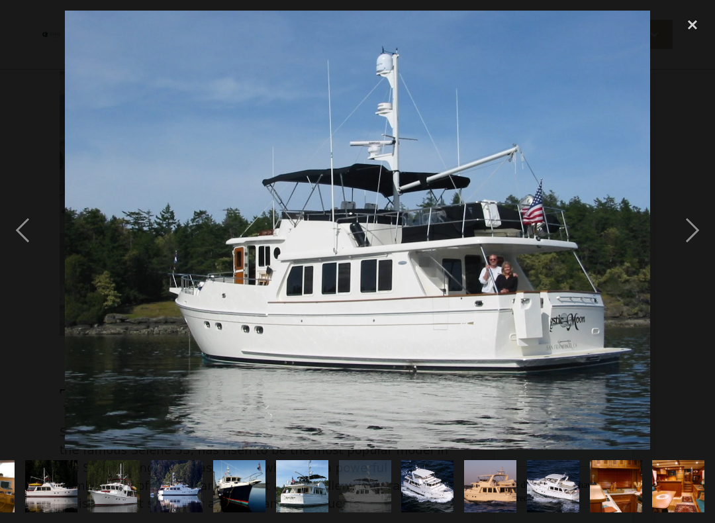
click at [22, 238] on div "previous image" at bounding box center [22, 231] width 45 height 440
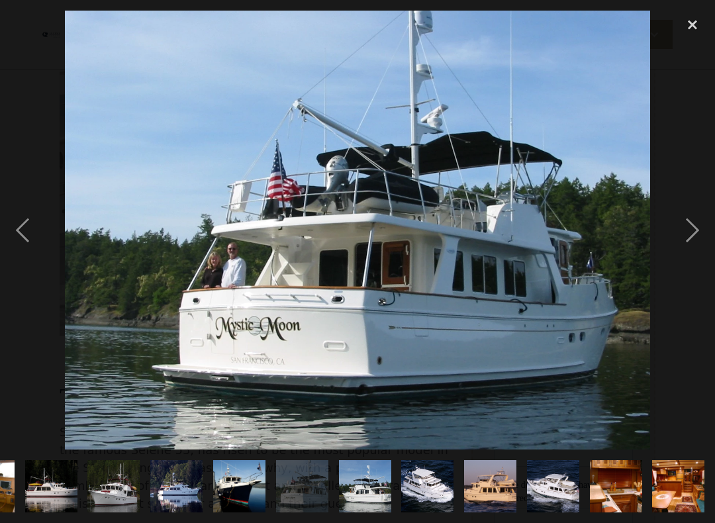
click at [21, 234] on div "previous image" at bounding box center [22, 231] width 45 height 440
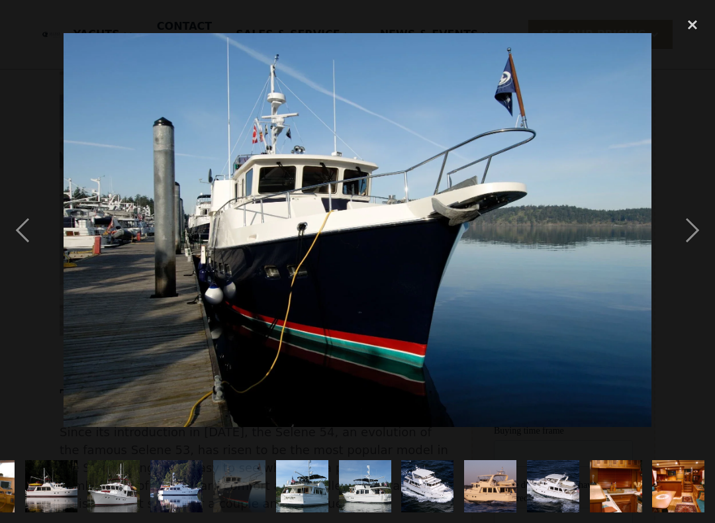
click at [20, 234] on div "previous image" at bounding box center [22, 231] width 45 height 440
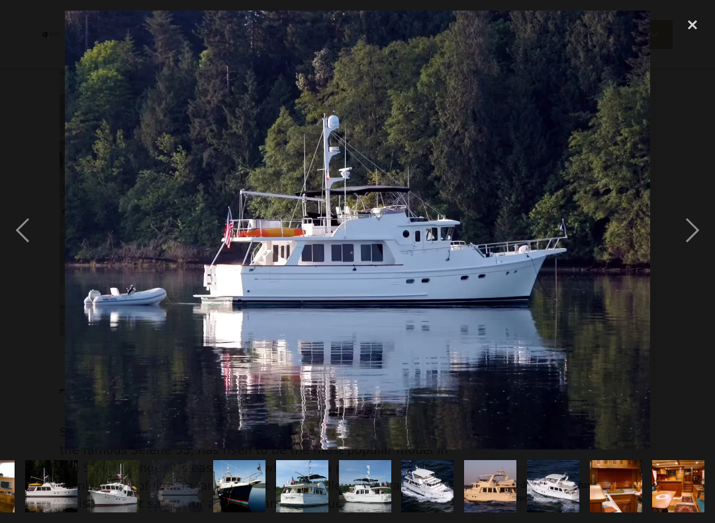
click at [19, 236] on div "previous image" at bounding box center [22, 231] width 45 height 440
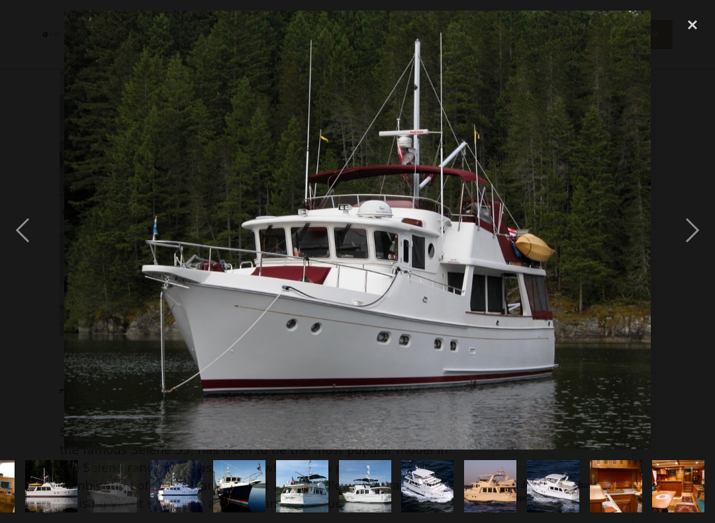
click at [19, 235] on div "previous image" at bounding box center [22, 231] width 45 height 440
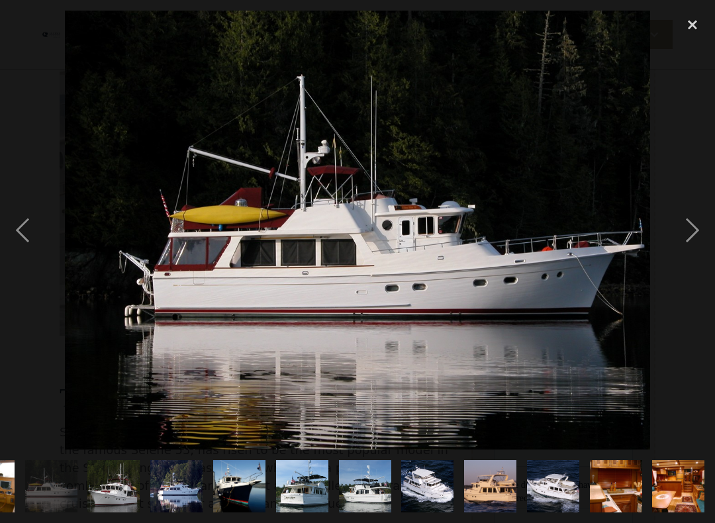
click at [15, 238] on div "previous image" at bounding box center [22, 231] width 45 height 440
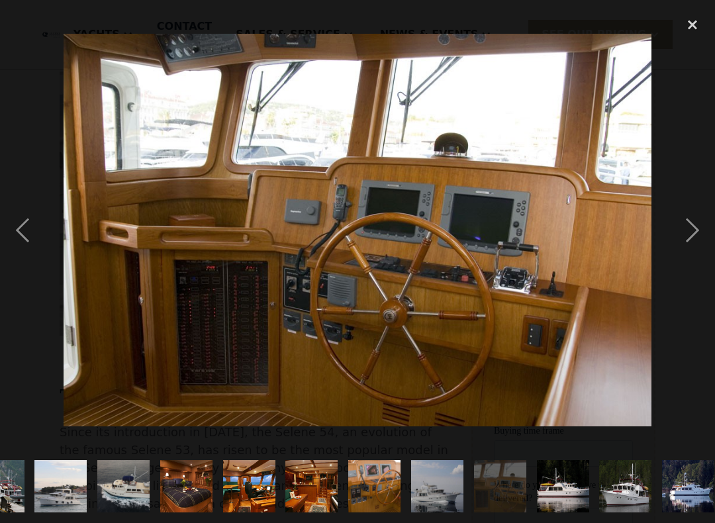
scroll to position [0, 0]
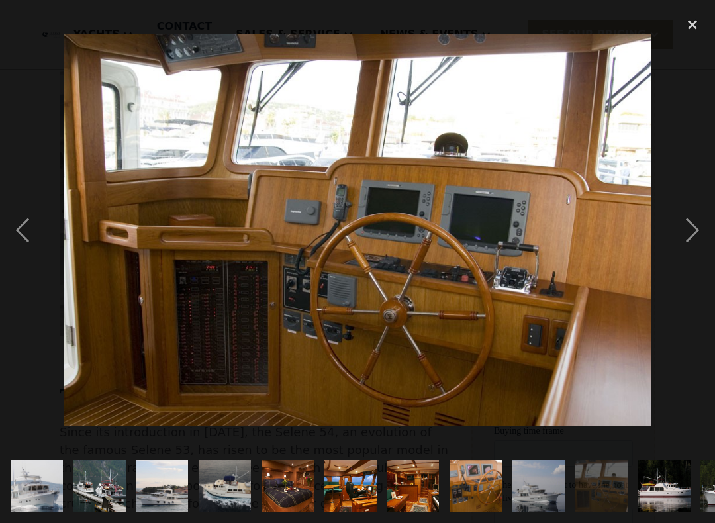
click at [11, 237] on div "previous image" at bounding box center [22, 231] width 45 height 440
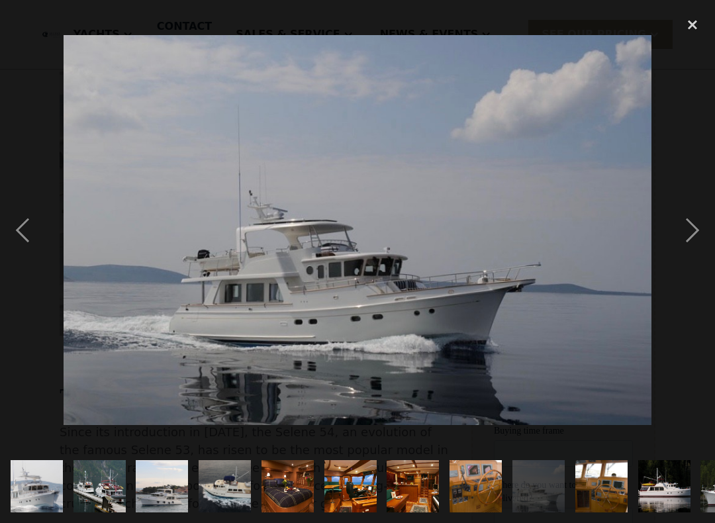
click at [13, 238] on div "previous image" at bounding box center [22, 231] width 45 height 440
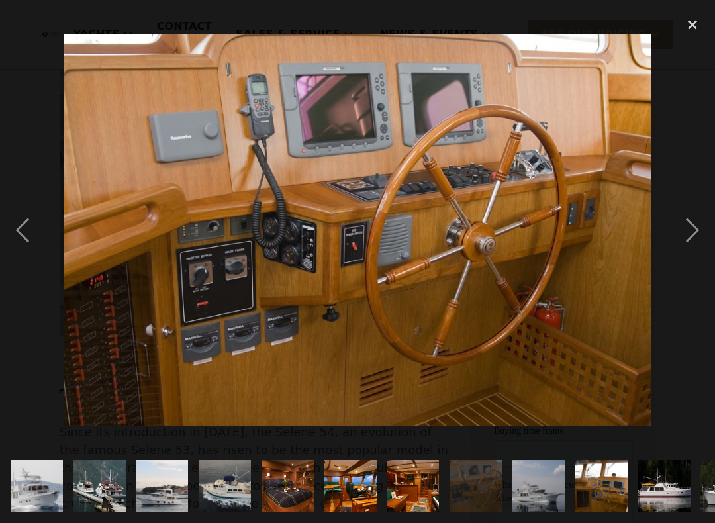
click at [17, 239] on div "previous image" at bounding box center [22, 231] width 45 height 440
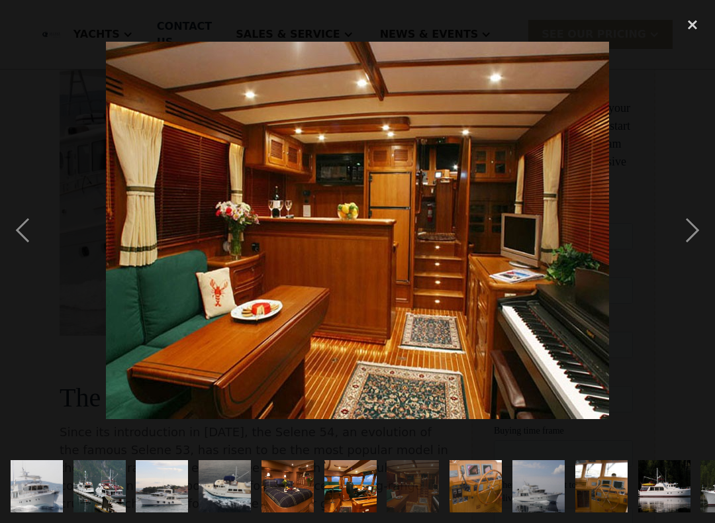
click at [691, 19] on div "close lightbox" at bounding box center [692, 25] width 45 height 29
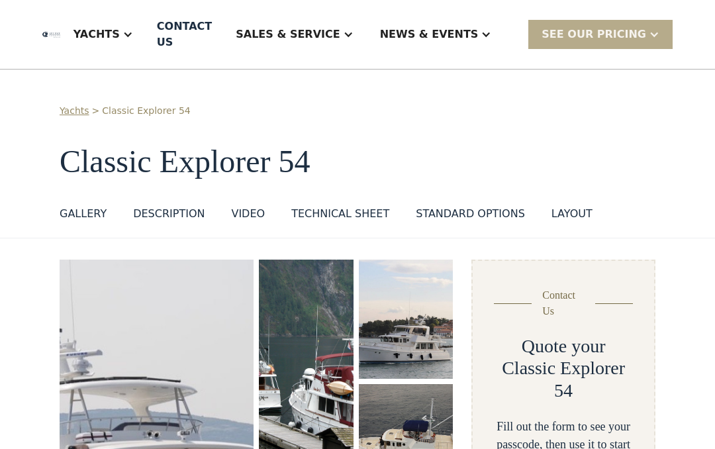
click at [364, 214] on div "Technical sheet" at bounding box center [340, 214] width 98 height 16
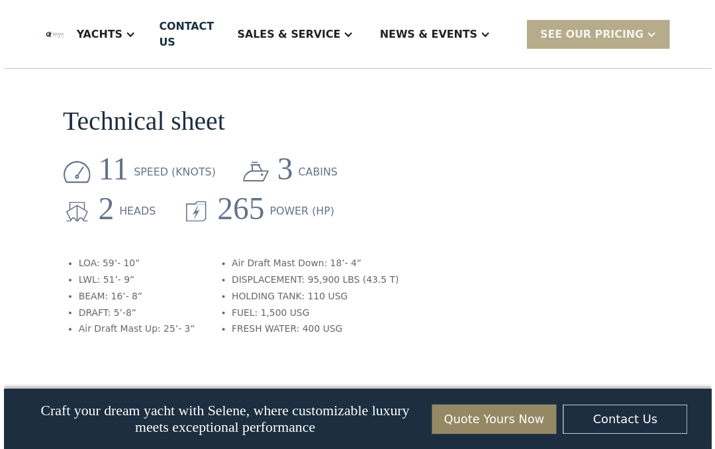
scroll to position [1596, 0]
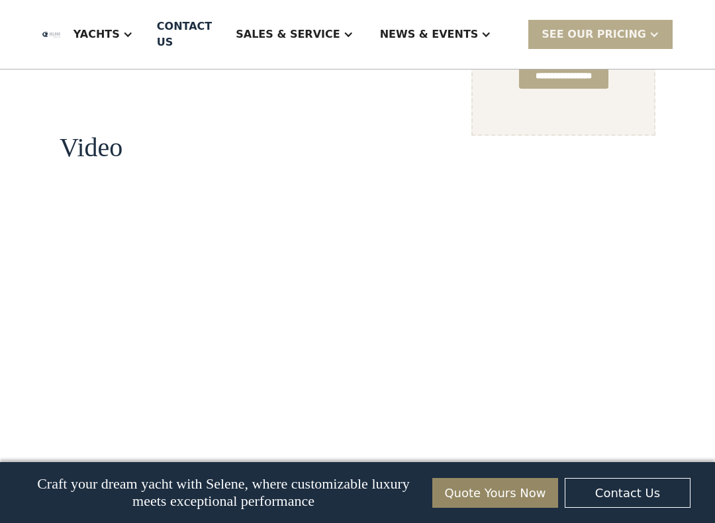
scroll to position [1232, 0]
click at [138, 448] on div "Craft your dream yacht with Selene, where customizable luxury meets exceptional…" at bounding box center [358, 492] width 680 height 61
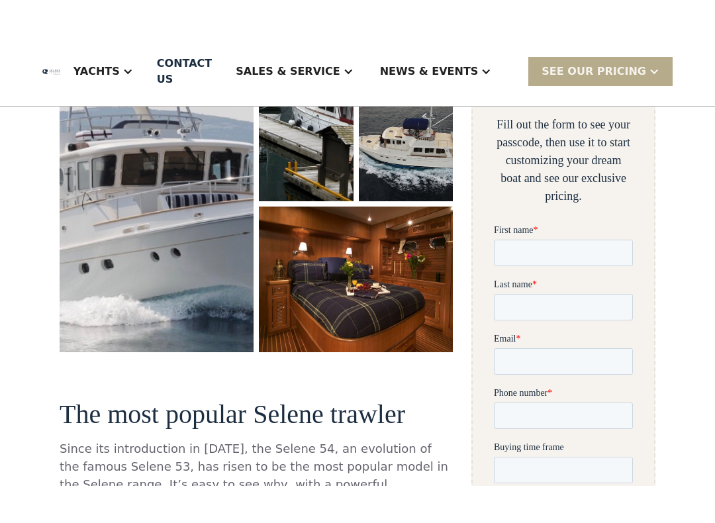
scroll to position [217, 0]
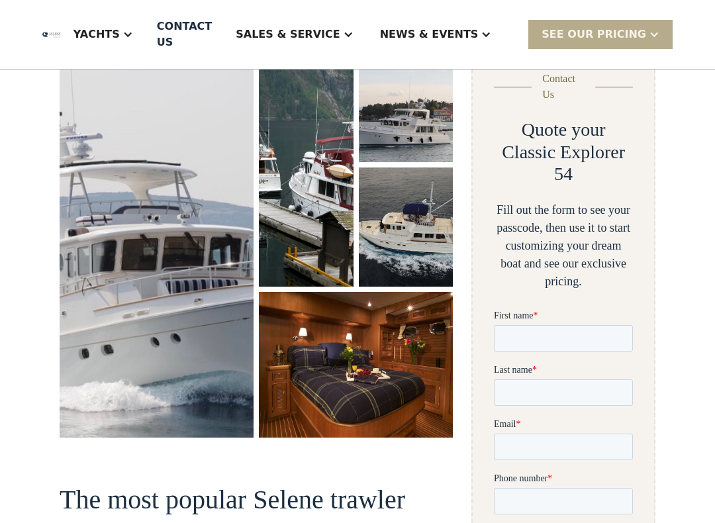
click at [371, 366] on img "open lightbox" at bounding box center [356, 365] width 194 height 146
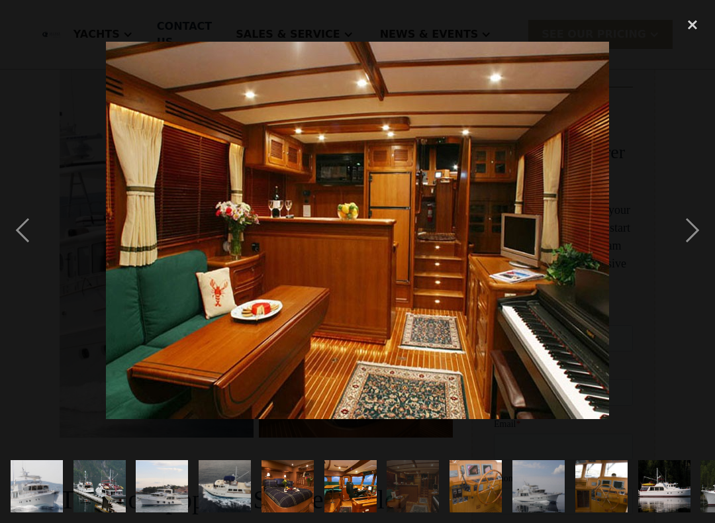
click at [695, 234] on div "next image" at bounding box center [692, 231] width 45 height 440
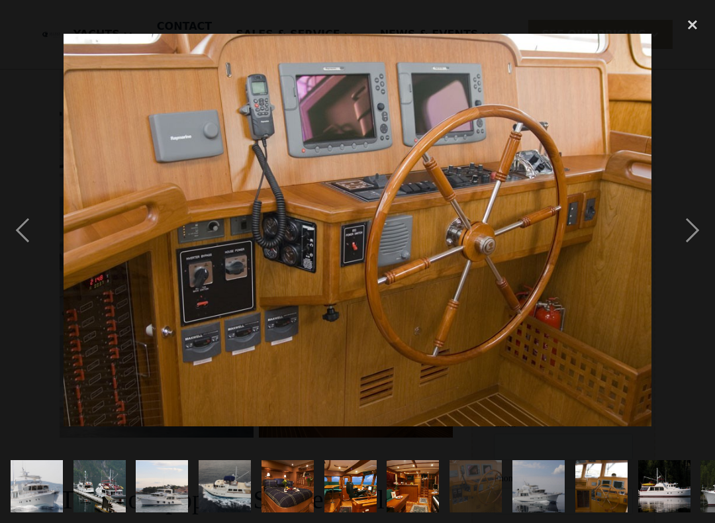
click at [24, 240] on div "previous image" at bounding box center [22, 231] width 45 height 440
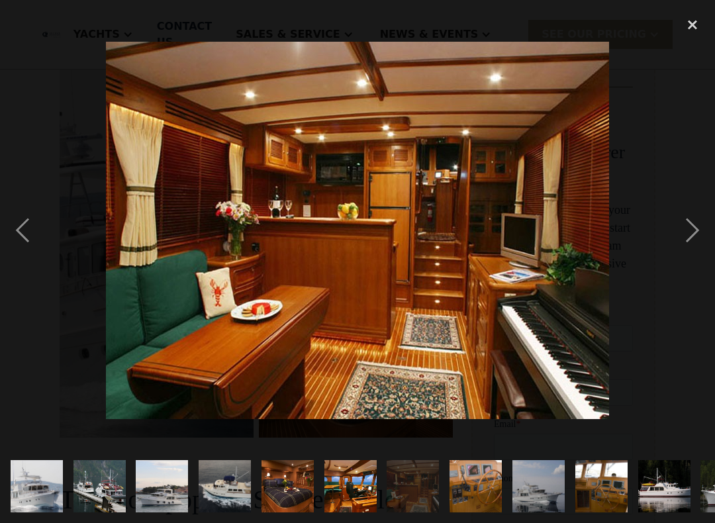
click at [28, 243] on div "previous image" at bounding box center [22, 231] width 45 height 440
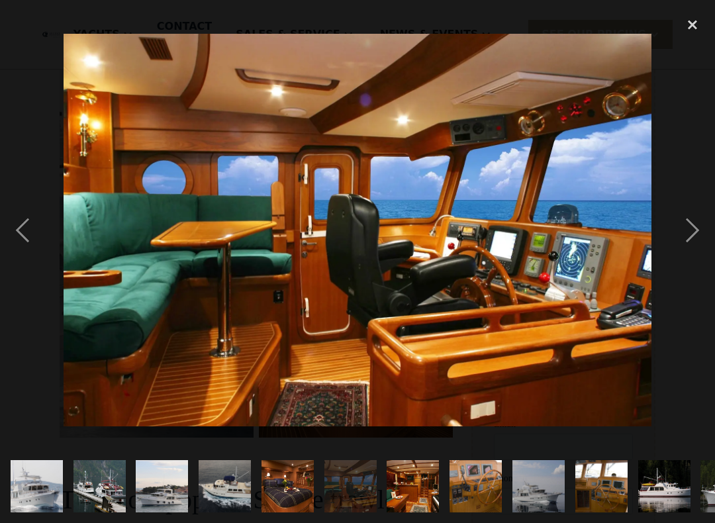
click at [629, 352] on img at bounding box center [358, 230] width 589 height 393
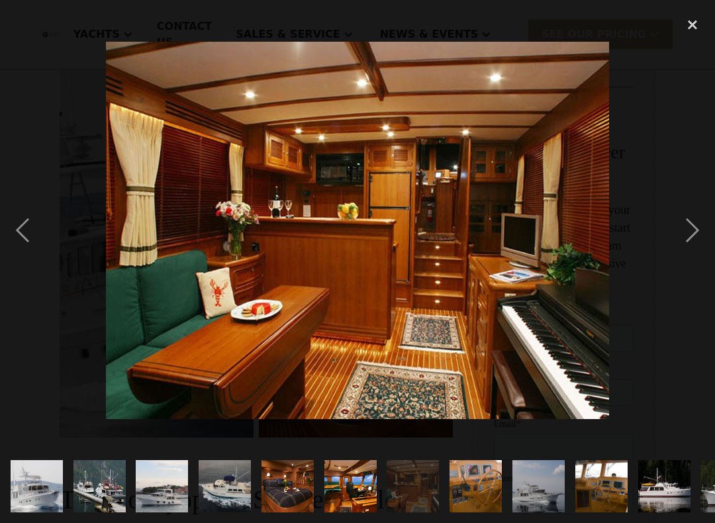
click at [22, 230] on div "previous image" at bounding box center [22, 231] width 45 height 440
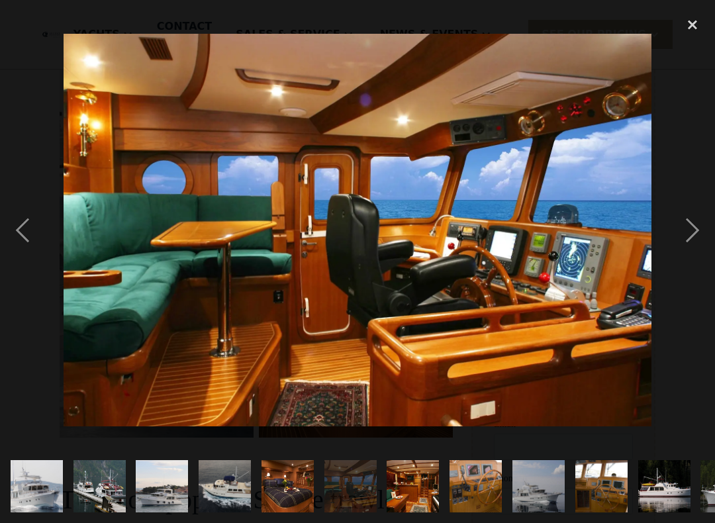
click at [19, 229] on div "previous image" at bounding box center [22, 231] width 45 height 440
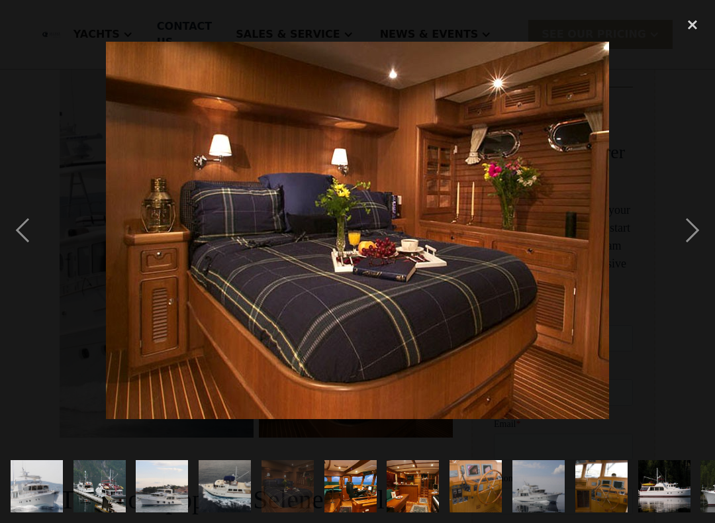
click at [23, 228] on div "previous image" at bounding box center [22, 231] width 45 height 440
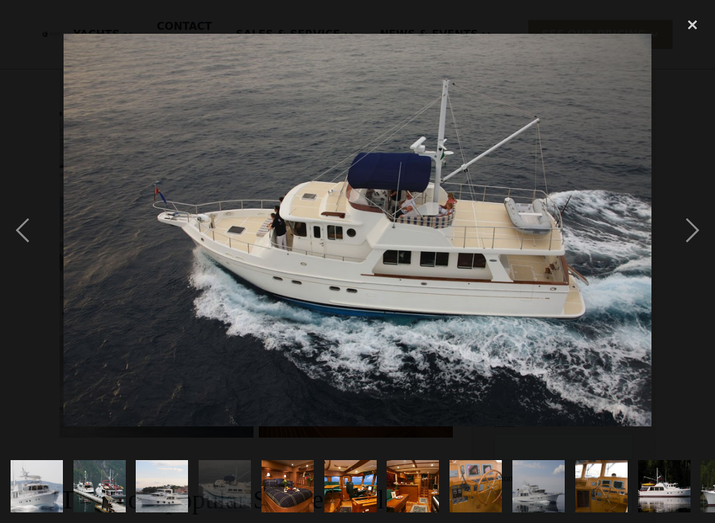
click at [682, 232] on div "next image" at bounding box center [692, 231] width 45 height 440
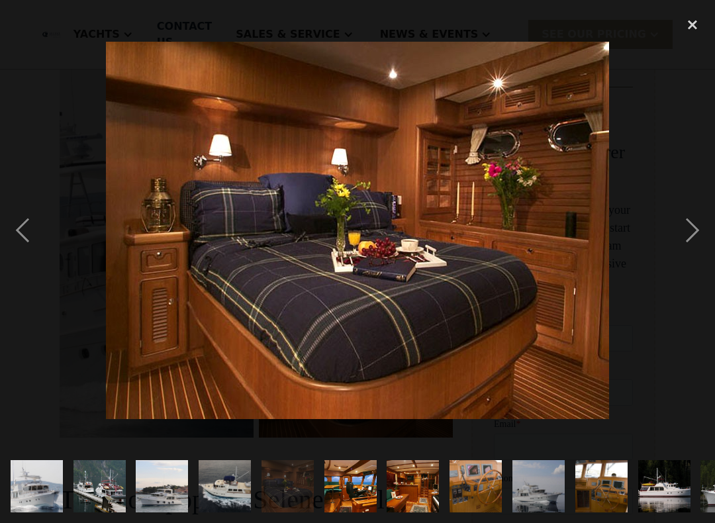
click at [684, 231] on div "next image" at bounding box center [692, 231] width 45 height 440
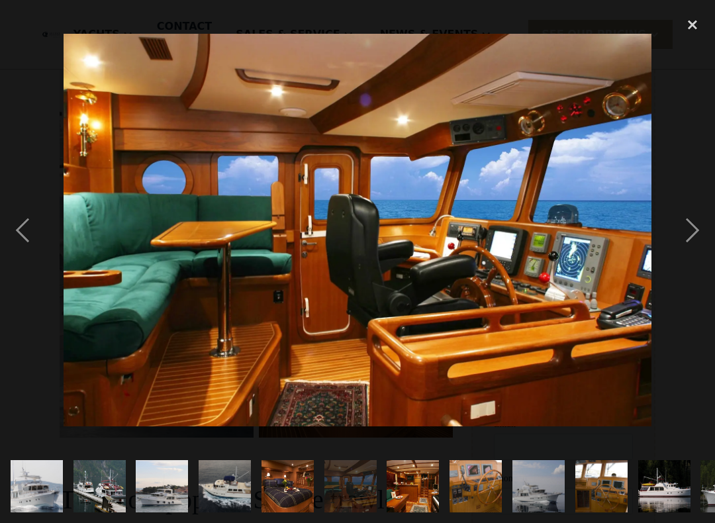
click at [680, 238] on div "next image" at bounding box center [692, 231] width 45 height 440
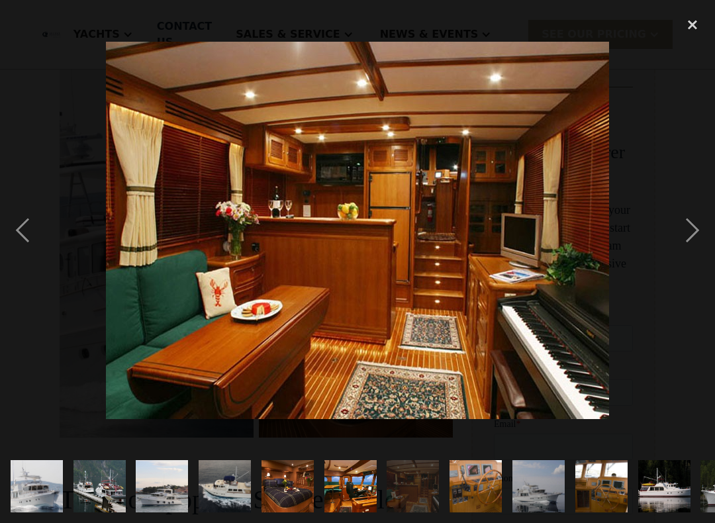
click at [684, 234] on div "next image" at bounding box center [692, 231] width 45 height 440
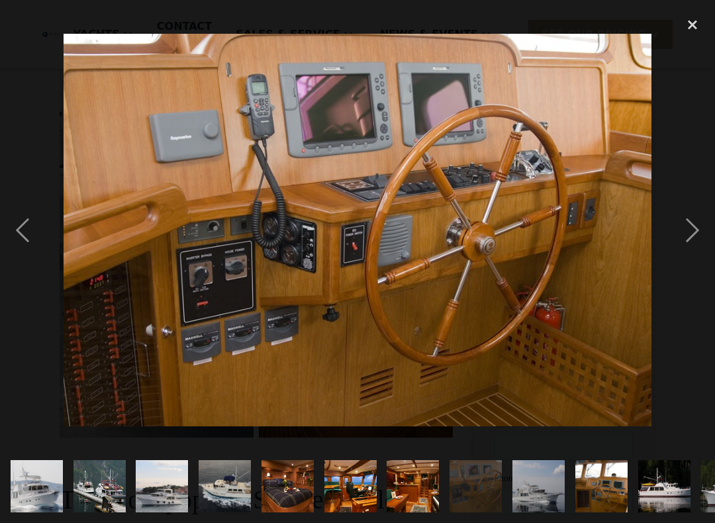
click at [26, 229] on div "previous image" at bounding box center [22, 231] width 45 height 440
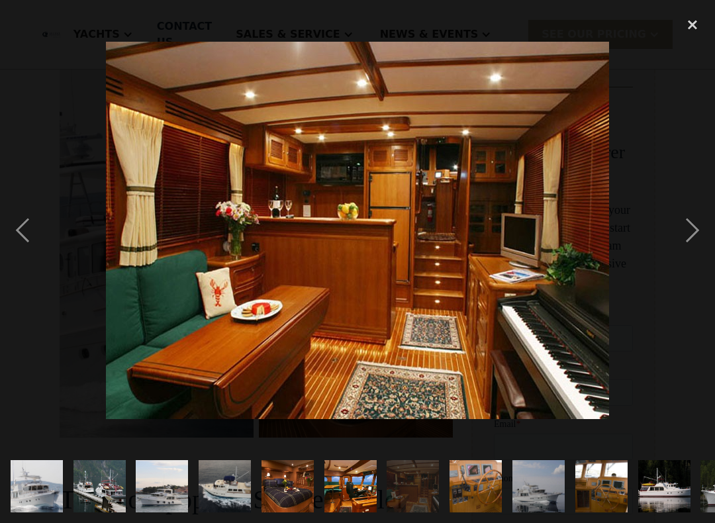
click at [28, 234] on div "previous image" at bounding box center [22, 231] width 45 height 440
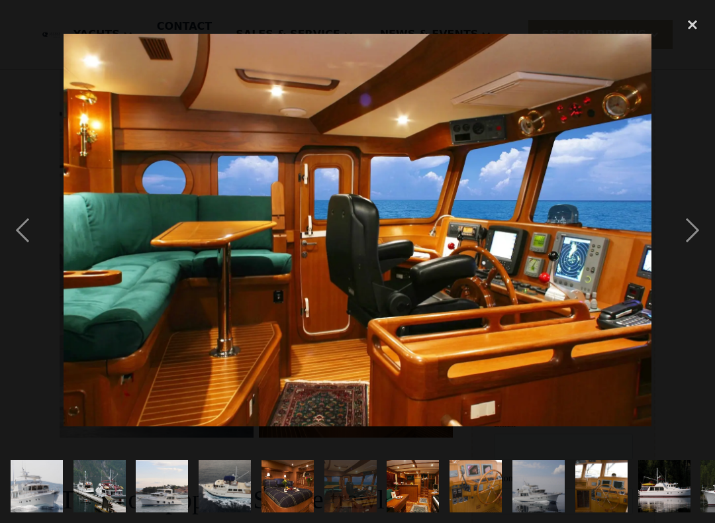
click at [101, 448] on img "show item 2 of 21" at bounding box center [99, 486] width 70 height 52
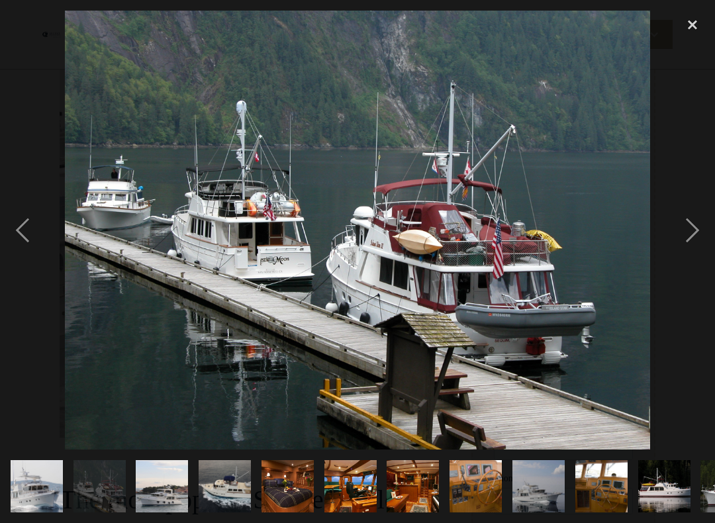
click at [7, 225] on div "previous image" at bounding box center [22, 231] width 45 height 440
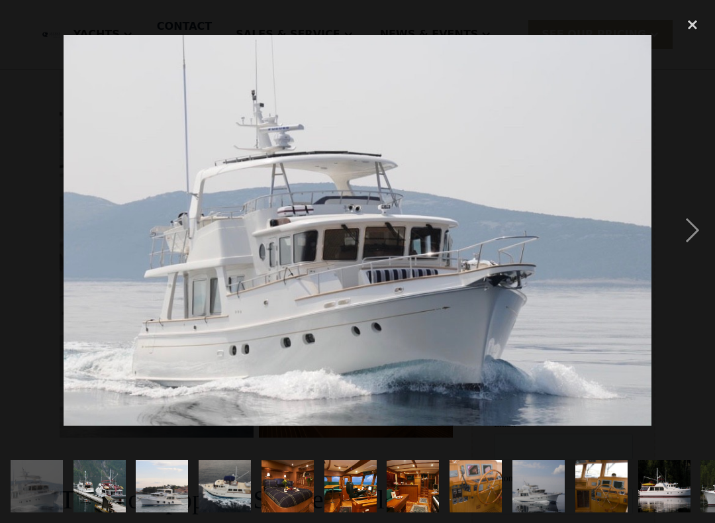
click at [19, 225] on div "previous image" at bounding box center [22, 231] width 45 height 440
click at [691, 235] on div "next image" at bounding box center [692, 231] width 45 height 440
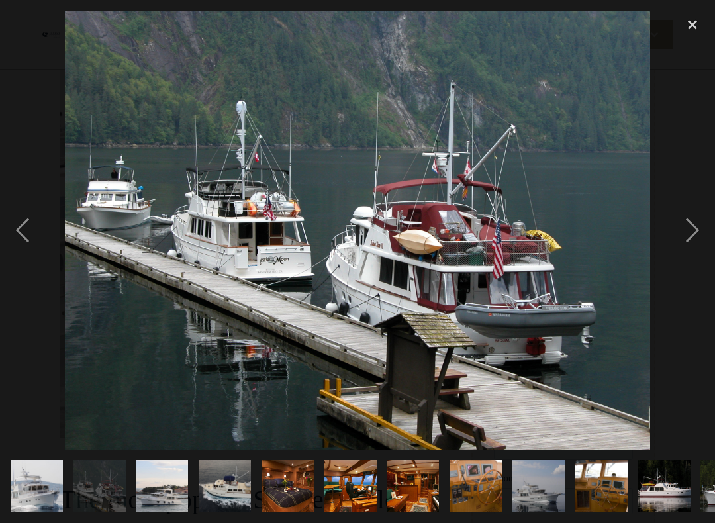
click at [686, 234] on div "next image" at bounding box center [692, 231] width 45 height 440
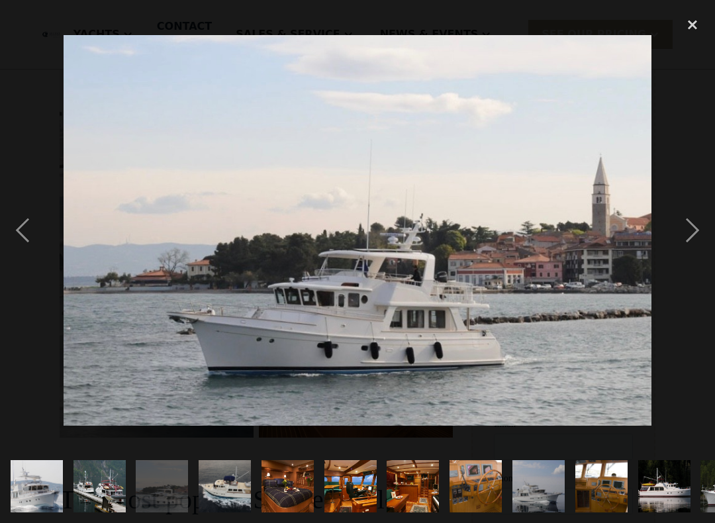
click at [692, 235] on div "next image" at bounding box center [692, 231] width 45 height 440
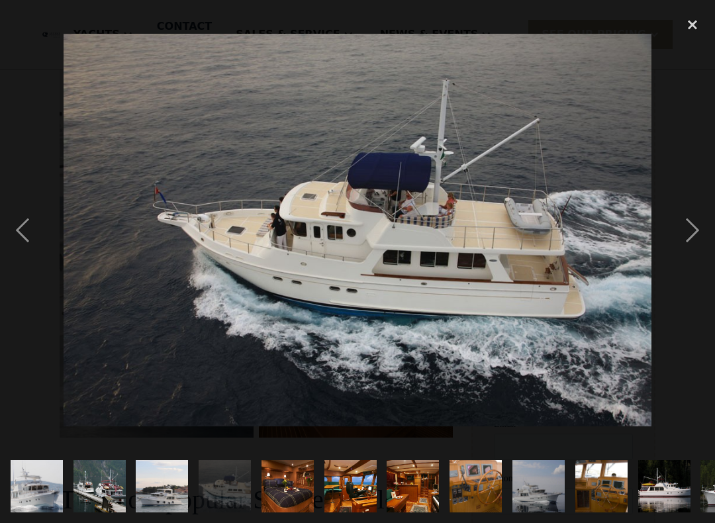
click at [682, 235] on div "next image" at bounding box center [692, 231] width 45 height 440
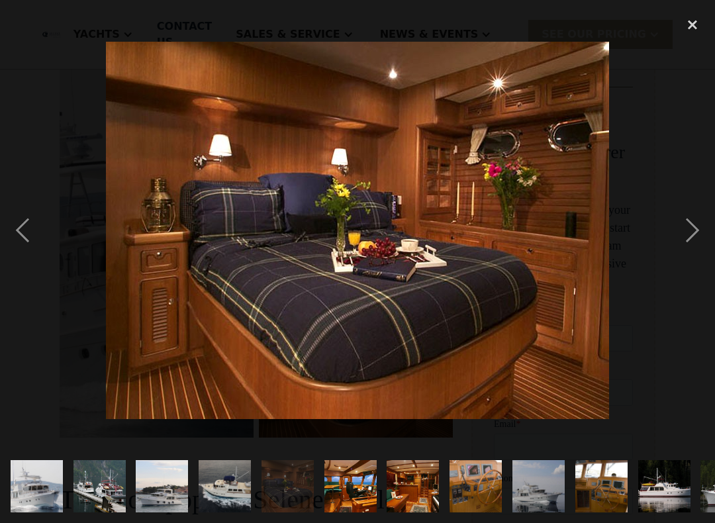
click at [697, 227] on div "next image" at bounding box center [692, 231] width 45 height 440
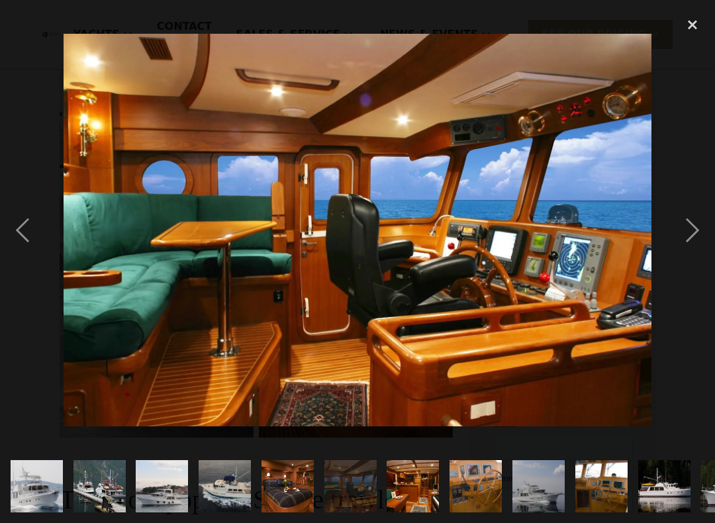
click at [21, 227] on div "previous image" at bounding box center [22, 231] width 45 height 440
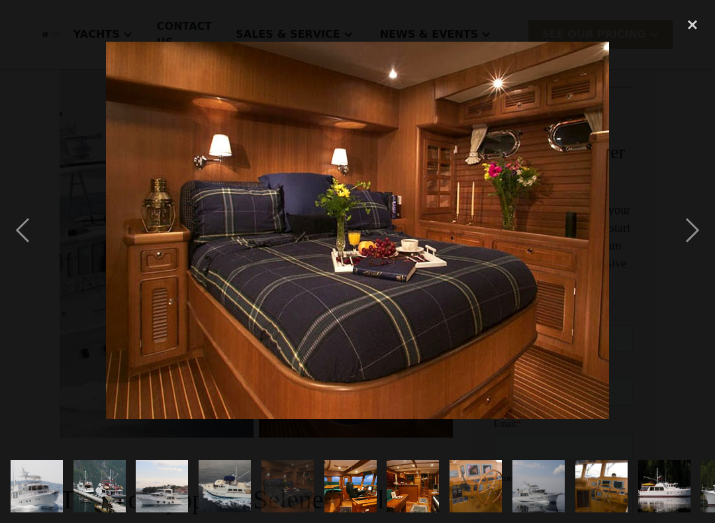
click at [22, 217] on div "previous image" at bounding box center [22, 231] width 45 height 440
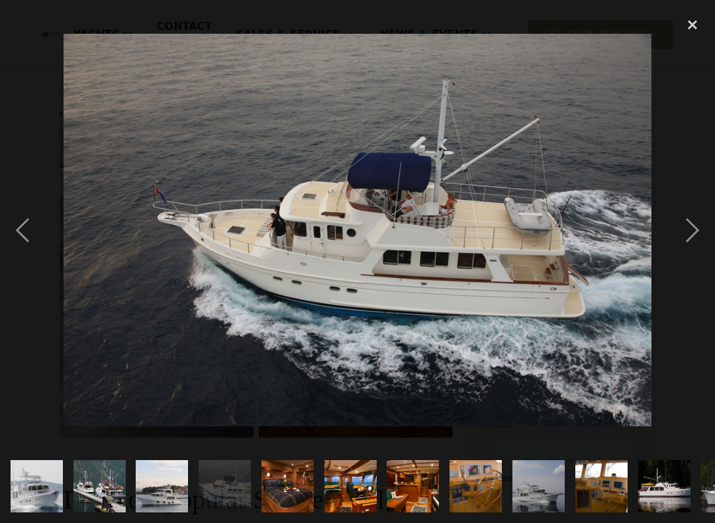
click at [695, 229] on div "next image" at bounding box center [692, 231] width 45 height 440
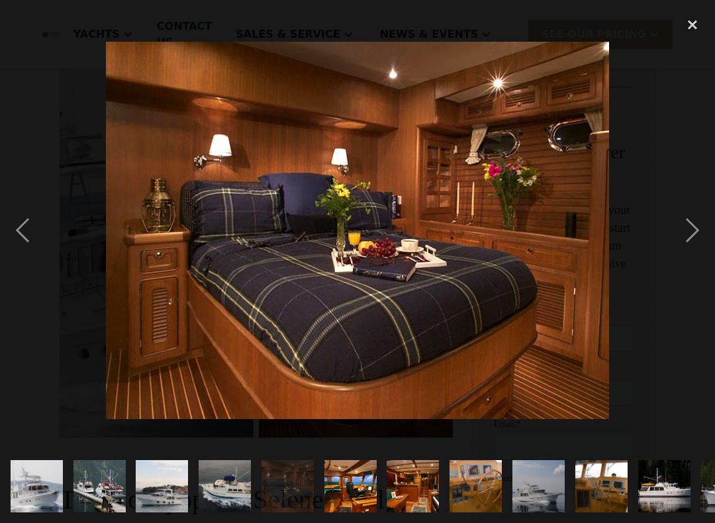
click at [694, 227] on div "next image" at bounding box center [692, 231] width 45 height 440
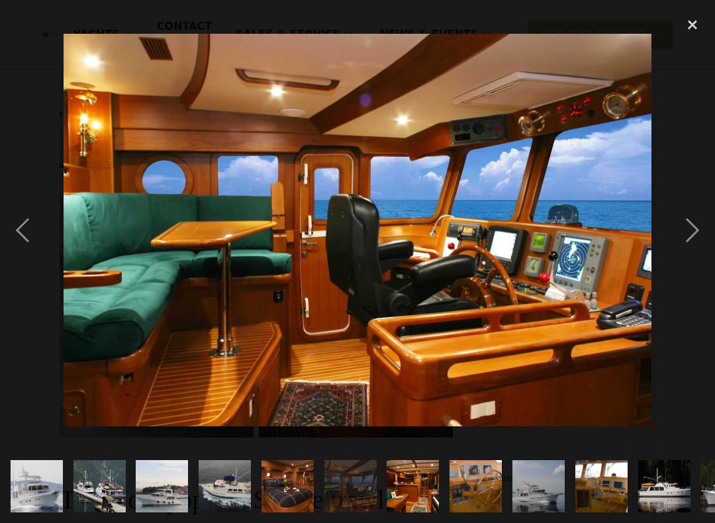
click at [697, 227] on div "next image" at bounding box center [692, 231] width 45 height 440
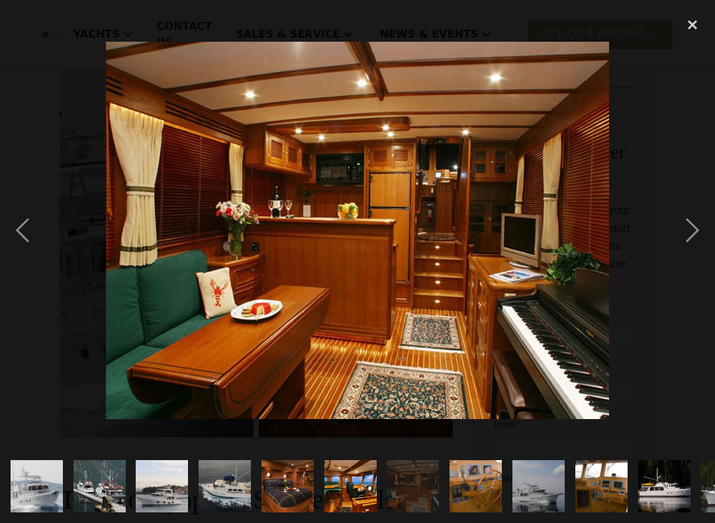
click at [695, 227] on div "next image" at bounding box center [692, 231] width 45 height 440
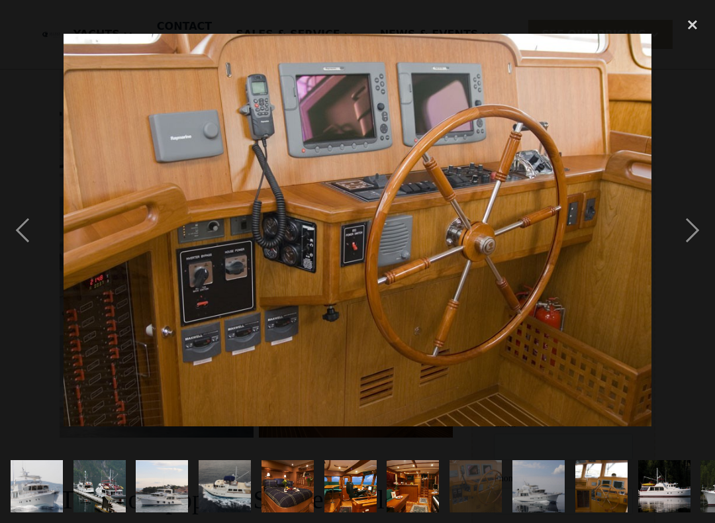
click at [691, 229] on div "next image" at bounding box center [692, 231] width 45 height 440
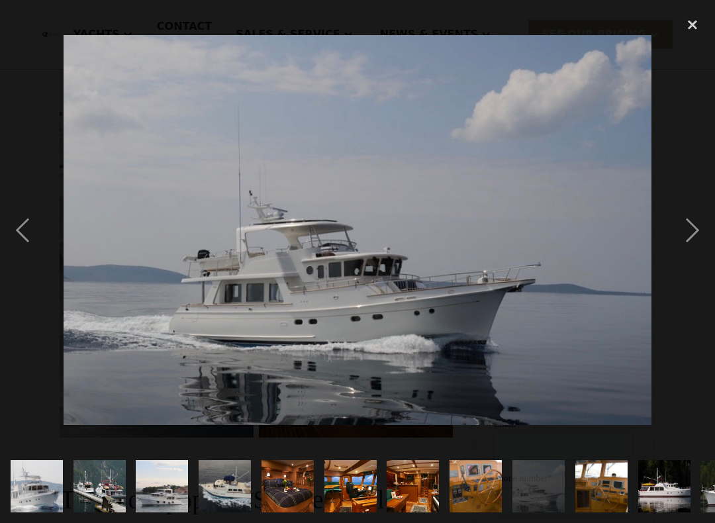
click at [7, 215] on div "previous image" at bounding box center [22, 231] width 45 height 440
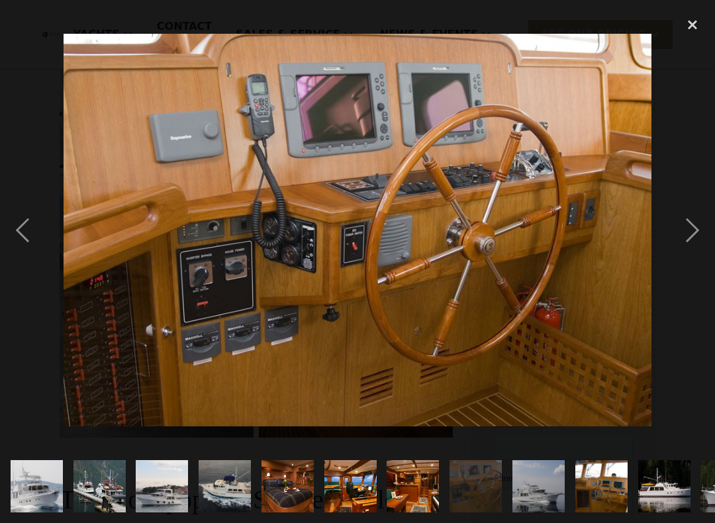
click at [15, 219] on div "previous image" at bounding box center [22, 231] width 45 height 440
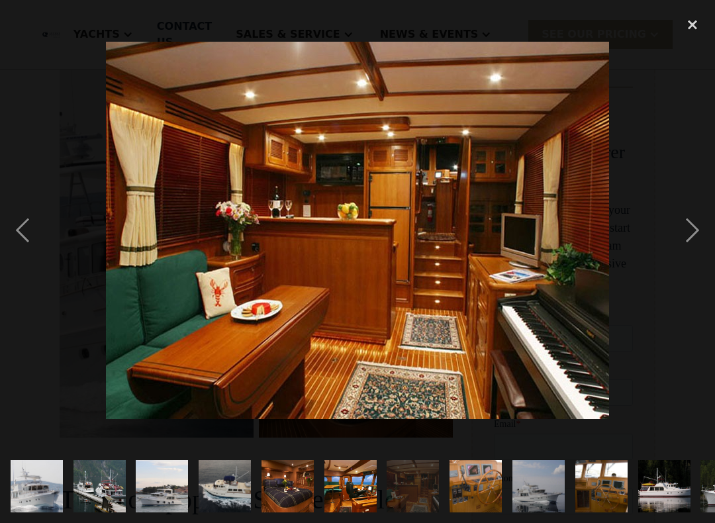
click at [10, 217] on div "previous image" at bounding box center [22, 231] width 45 height 440
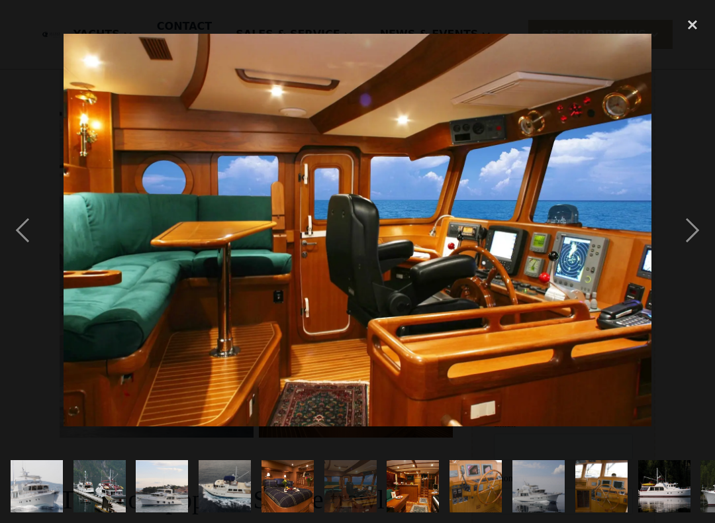
click at [8, 212] on div "previous image" at bounding box center [22, 231] width 45 height 440
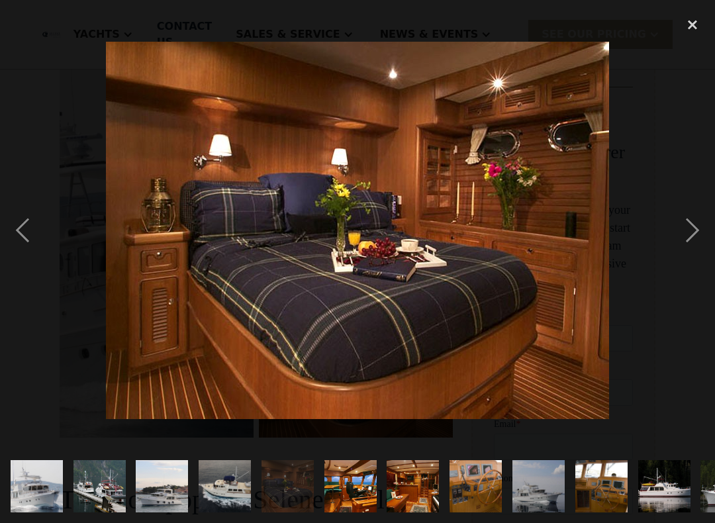
click at [7, 209] on div "previous image" at bounding box center [22, 231] width 45 height 440
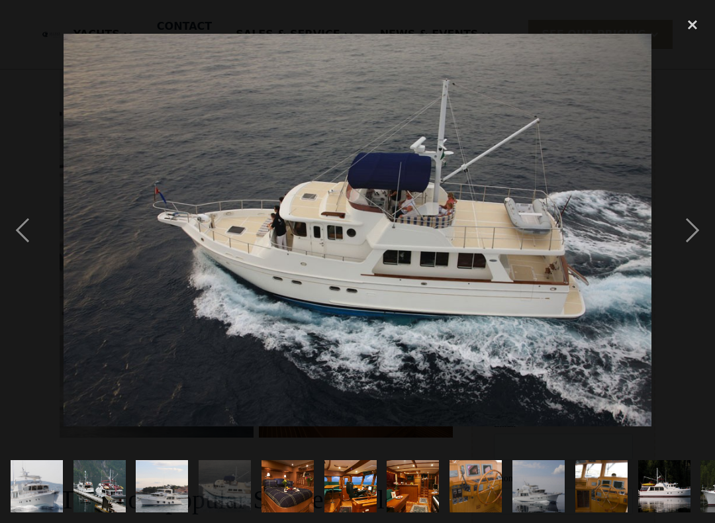
click at [11, 212] on div "previous image" at bounding box center [22, 231] width 45 height 440
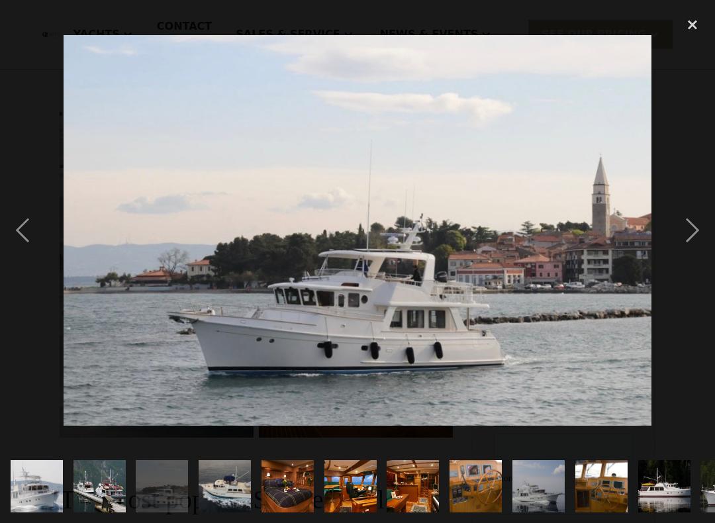
click at [692, 225] on div "next image" at bounding box center [692, 231] width 45 height 440
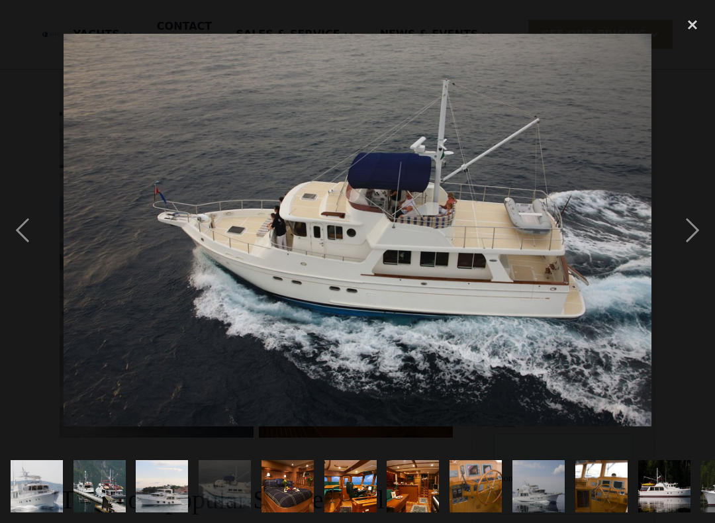
click at [692, 229] on div "next image" at bounding box center [692, 231] width 45 height 440
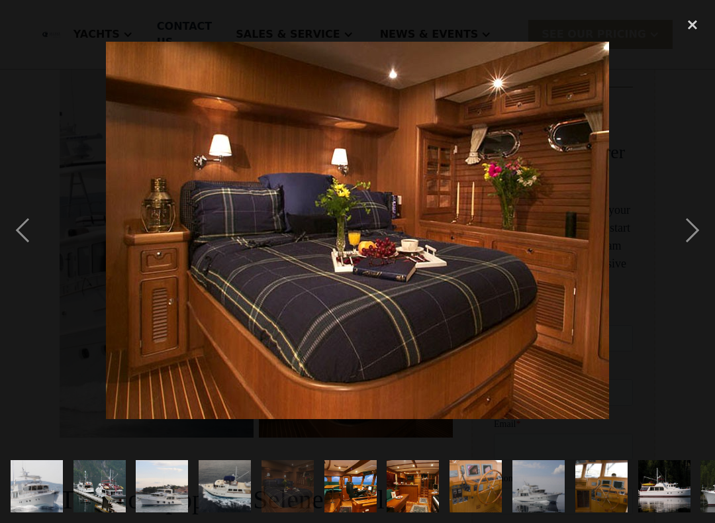
click at [688, 229] on div "next image" at bounding box center [692, 231] width 45 height 440
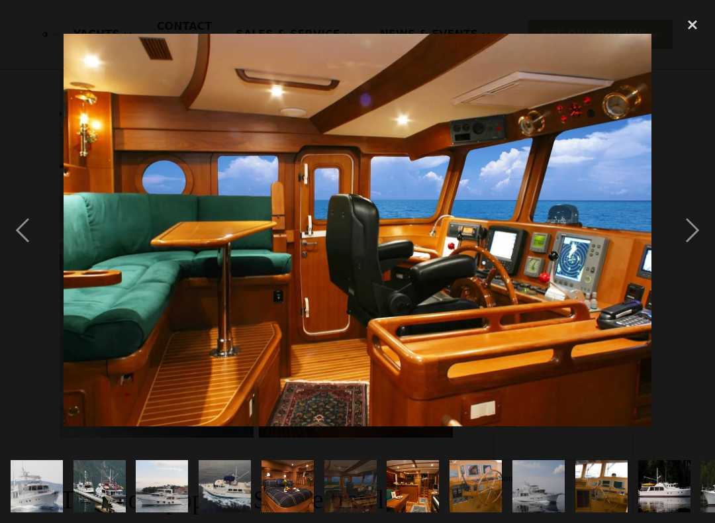
click at [692, 229] on div "next image" at bounding box center [692, 231] width 45 height 440
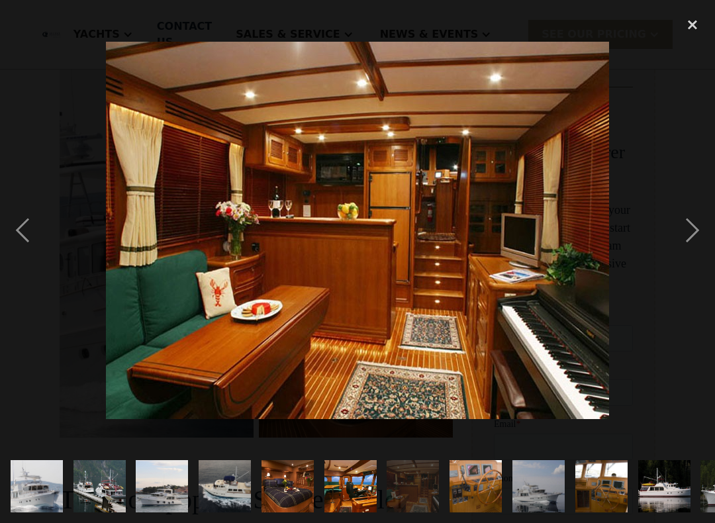
click at [694, 229] on div "next image" at bounding box center [692, 231] width 45 height 440
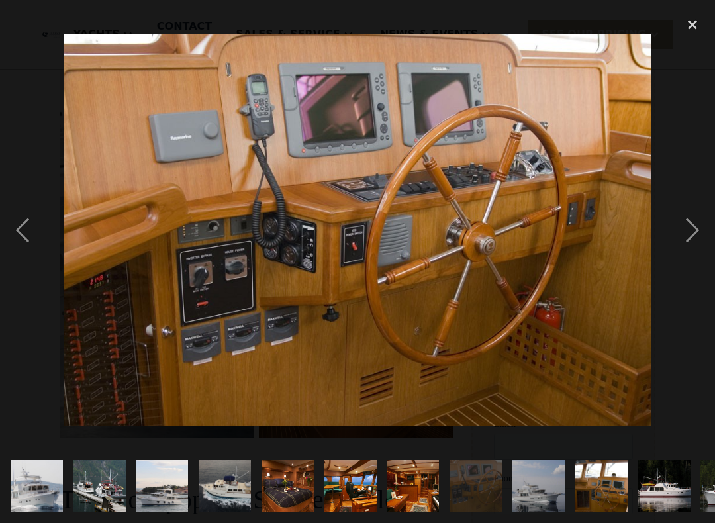
click at [689, 229] on div "next image" at bounding box center [692, 231] width 45 height 440
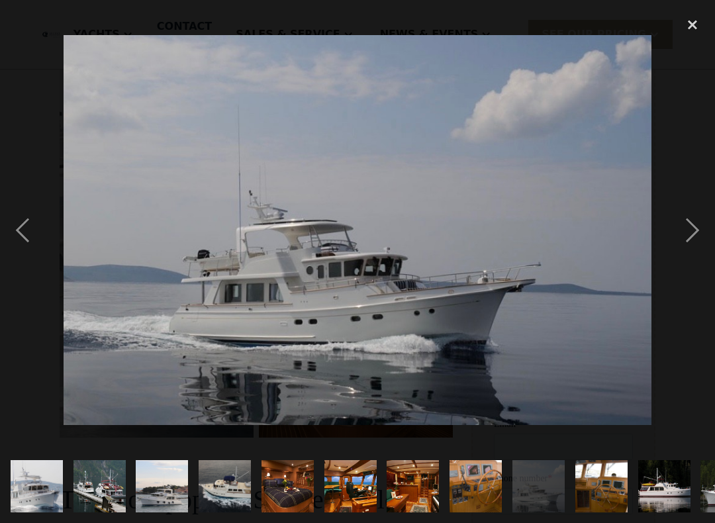
click at [695, 226] on div "next image" at bounding box center [692, 231] width 45 height 440
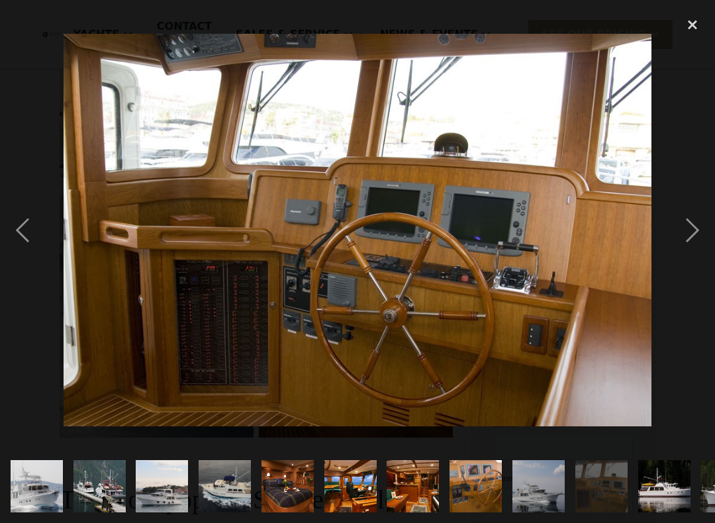
click at [22, 221] on div "previous image" at bounding box center [22, 231] width 45 height 440
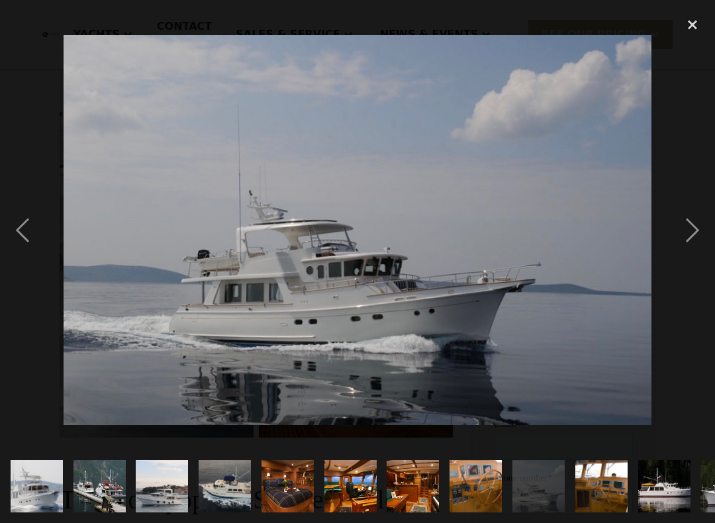
click at [26, 223] on div "previous image" at bounding box center [22, 231] width 45 height 440
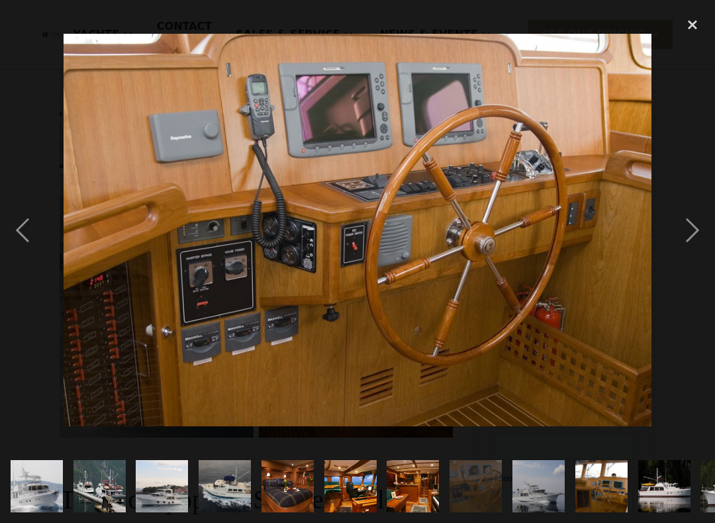
click at [28, 222] on div "previous image" at bounding box center [22, 231] width 45 height 440
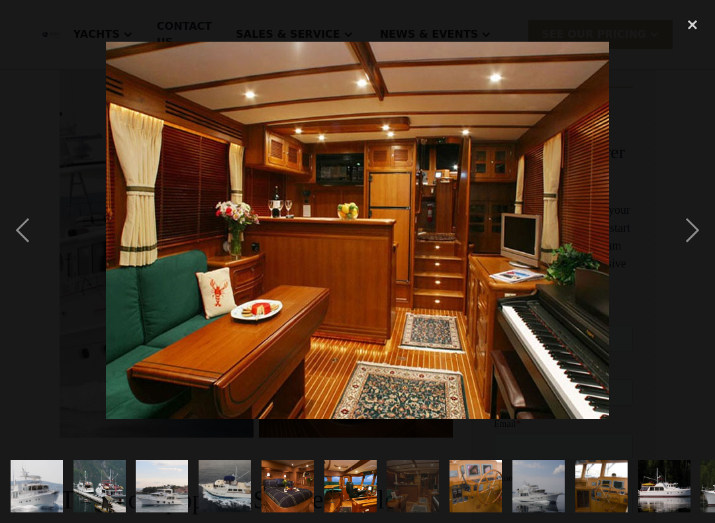
click at [34, 227] on div "previous image" at bounding box center [22, 231] width 45 height 440
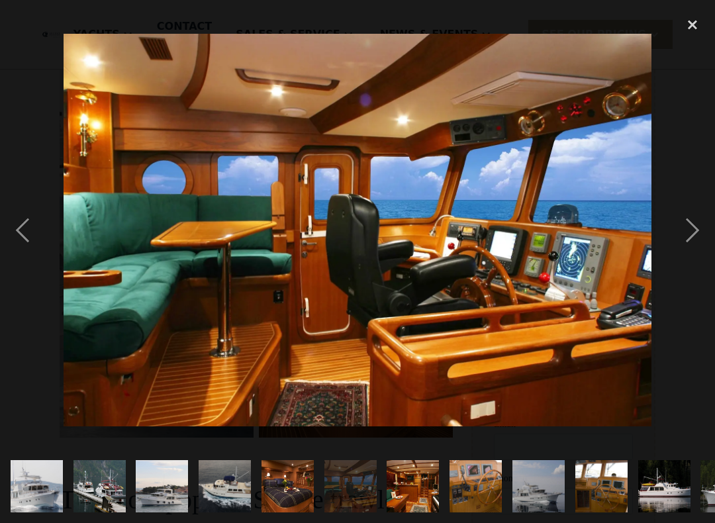
click at [679, 236] on div "next image" at bounding box center [692, 231] width 45 height 440
